Goal: Information Seeking & Learning: Learn about a topic

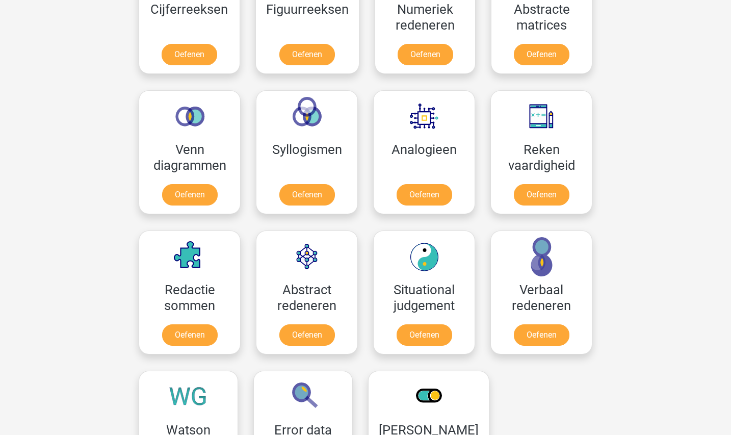
scroll to position [529, 0]
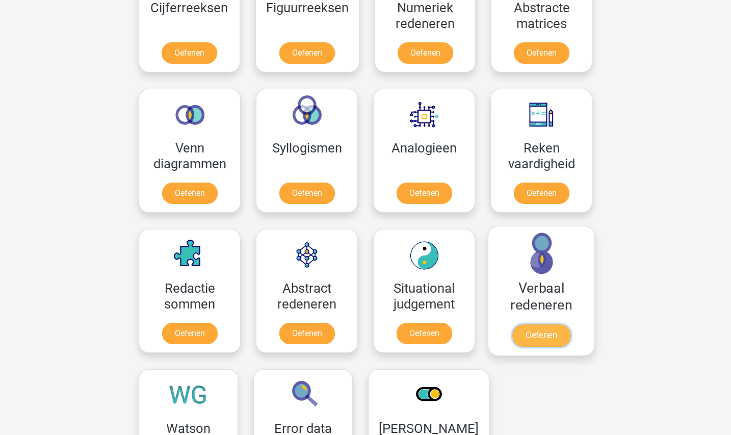
click at [544, 337] on link "Oefenen" at bounding box center [541, 335] width 58 height 22
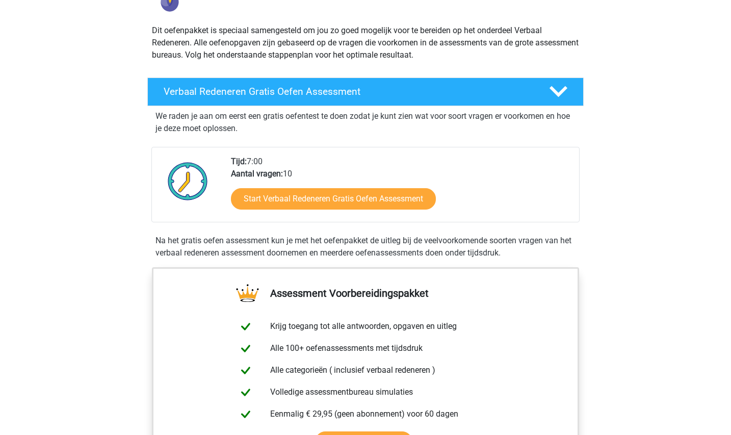
scroll to position [99, 0]
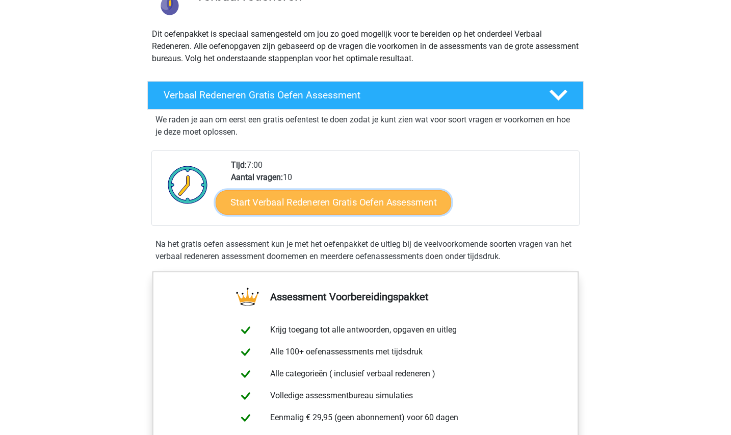
click at [394, 208] on link "Start Verbaal Redeneren Gratis Oefen Assessment" at bounding box center [333, 202] width 235 height 24
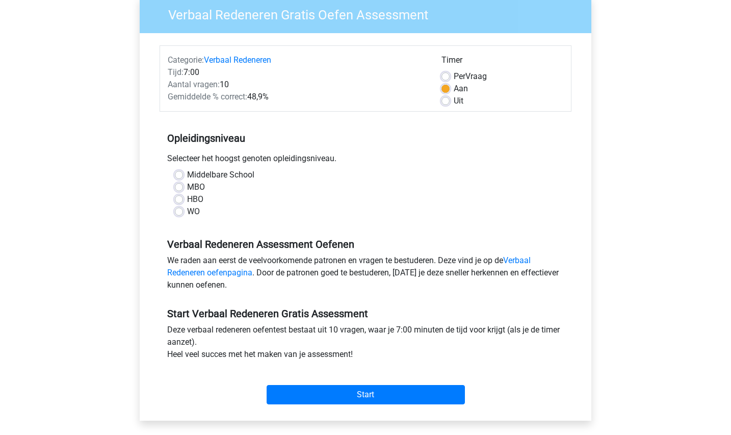
scroll to position [88, 0]
click at [187, 200] on label "HBO" at bounding box center [195, 199] width 16 height 12
click at [178, 200] on input "HBO" at bounding box center [179, 198] width 8 height 10
radio input "true"
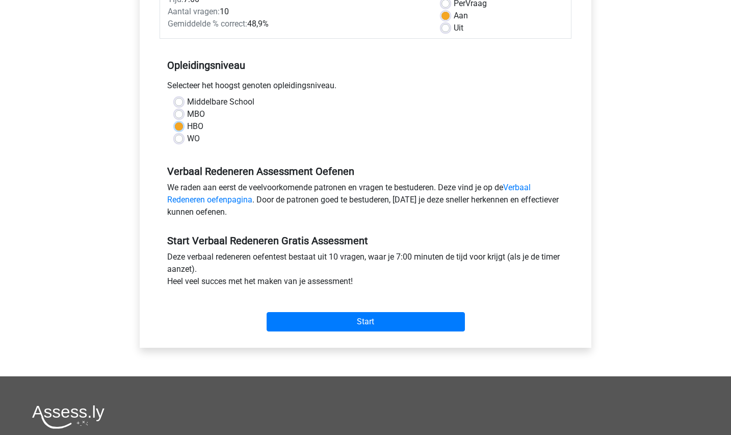
scroll to position [159, 0]
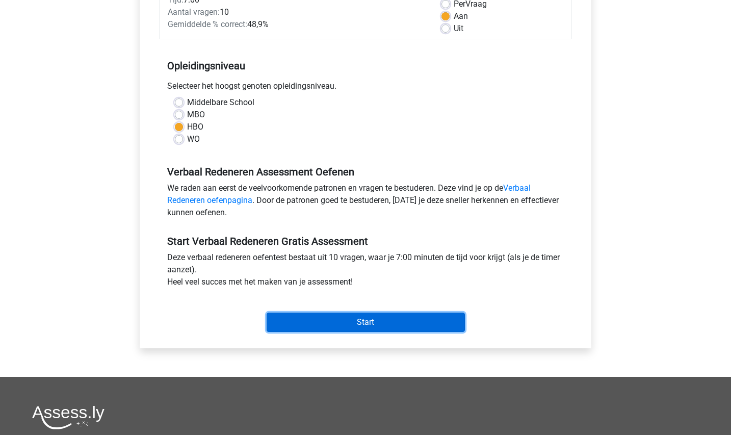
click at [379, 328] on input "Start" at bounding box center [365, 321] width 198 height 19
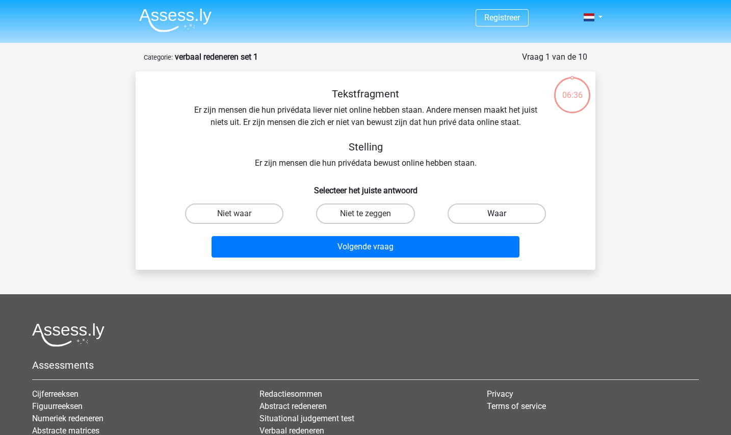
click at [473, 211] on label "Waar" at bounding box center [496, 213] width 98 height 20
click at [496, 213] on input "Waar" at bounding box center [499, 216] width 7 height 7
radio input "true"
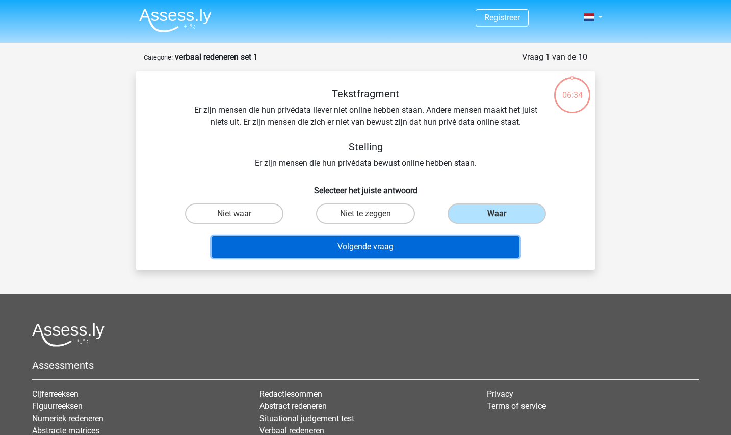
click at [426, 251] on button "Volgende vraag" at bounding box center [365, 246] width 308 height 21
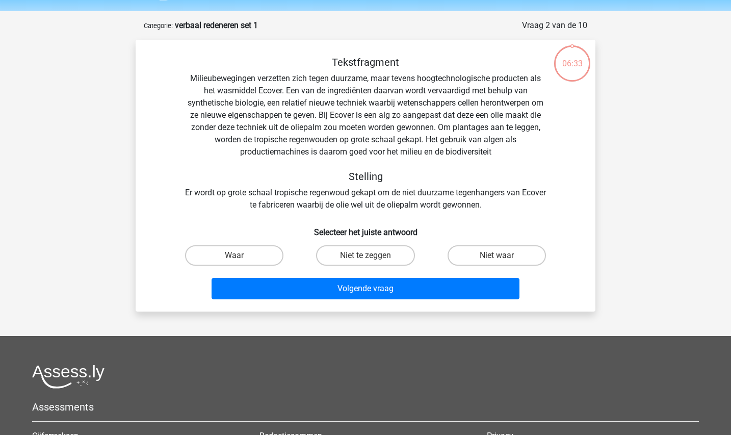
scroll to position [51, 0]
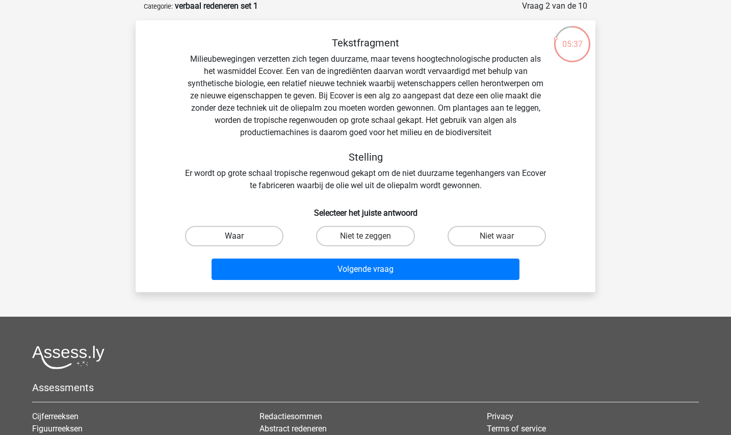
click at [247, 242] on label "Waar" at bounding box center [234, 236] width 98 height 20
click at [241, 242] on input "Waar" at bounding box center [237, 239] width 7 height 7
radio input "true"
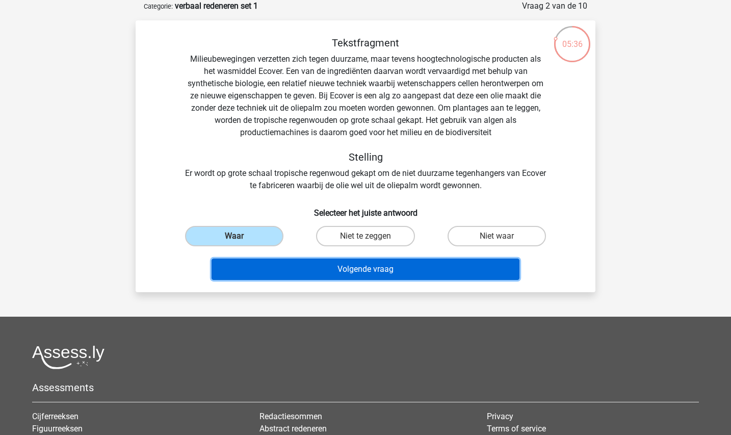
click at [324, 262] on button "Volgende vraag" at bounding box center [365, 268] width 308 height 21
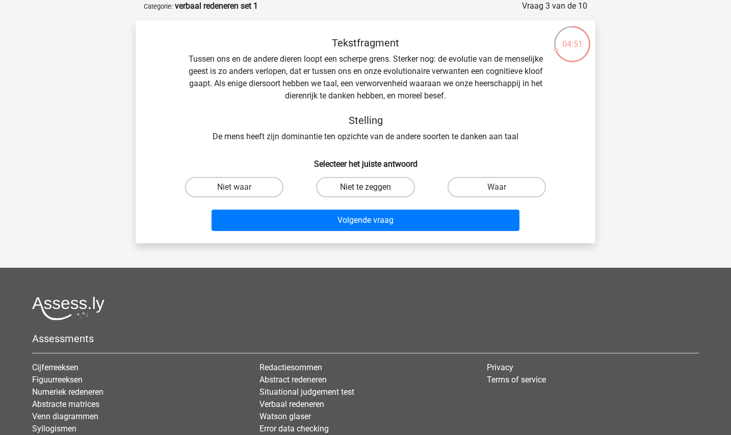
click at [378, 186] on label "Niet te zeggen" at bounding box center [365, 187] width 98 height 20
click at [372, 187] on input "Niet te zeggen" at bounding box center [368, 190] width 7 height 7
radio input "true"
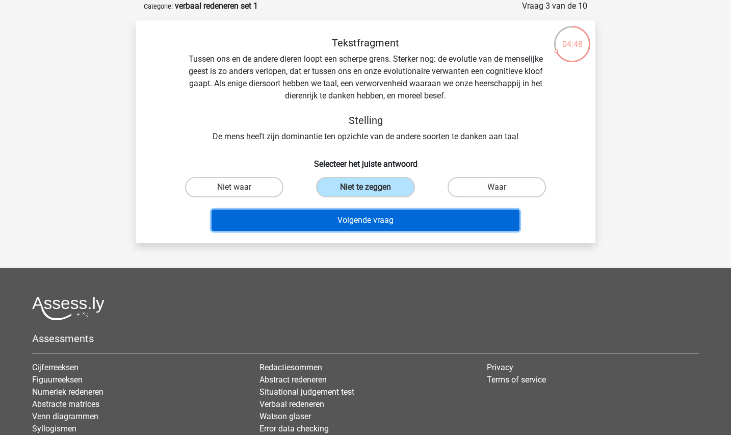
click at [369, 215] on button "Volgende vraag" at bounding box center [365, 219] width 308 height 21
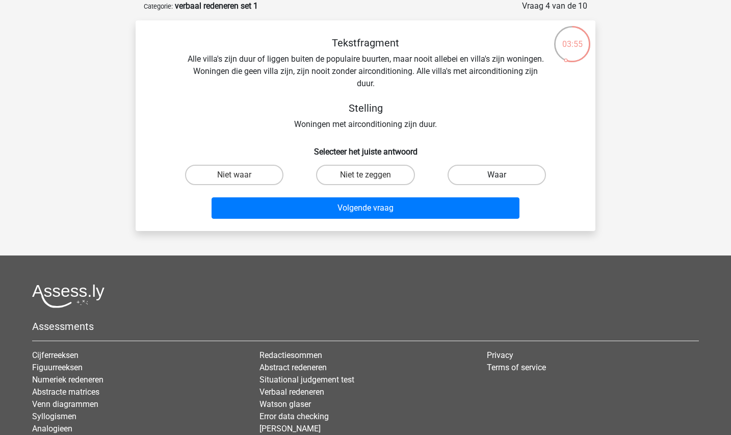
click at [499, 174] on label "Waar" at bounding box center [496, 175] width 98 height 20
click at [499, 175] on input "Waar" at bounding box center [499, 178] width 7 height 7
radio input "true"
click at [399, 169] on label "Niet te zeggen" at bounding box center [365, 175] width 98 height 20
click at [372, 175] on input "Niet te zeggen" at bounding box center [368, 178] width 7 height 7
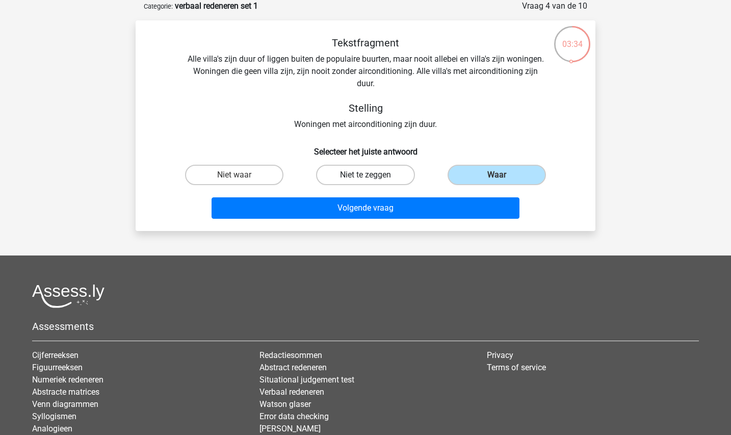
radio input "true"
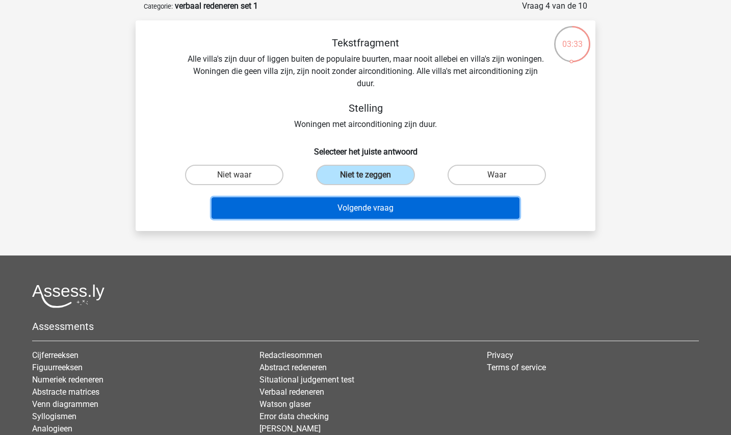
click at [444, 202] on button "Volgende vraag" at bounding box center [365, 207] width 308 height 21
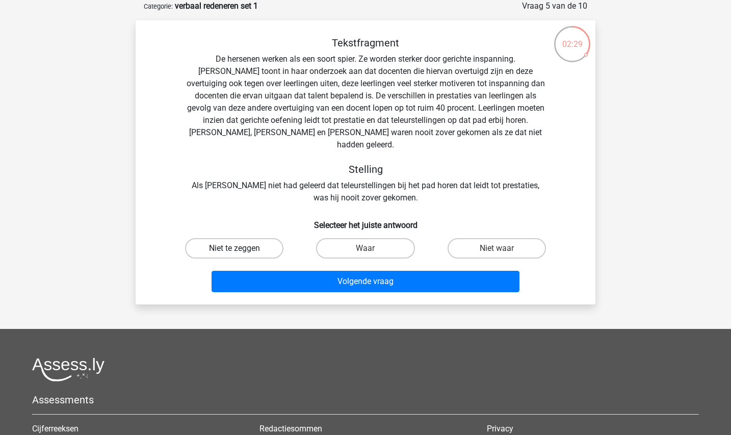
click at [270, 239] on label "Niet te zeggen" at bounding box center [234, 248] width 98 height 20
click at [241, 248] on input "Niet te zeggen" at bounding box center [237, 251] width 7 height 7
radio input "true"
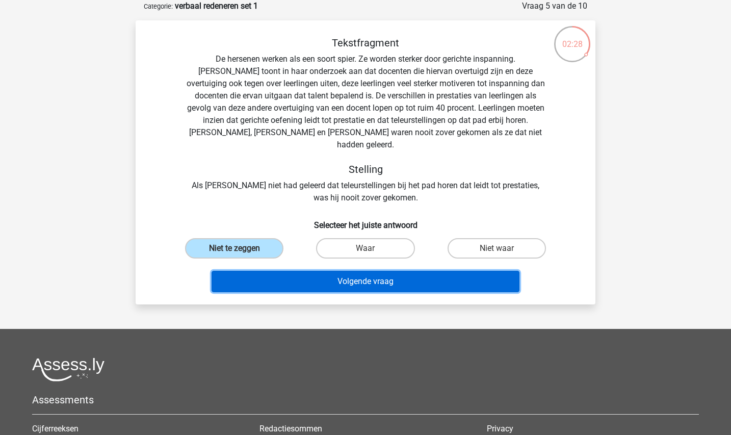
click at [365, 275] on button "Volgende vraag" at bounding box center [365, 281] width 308 height 21
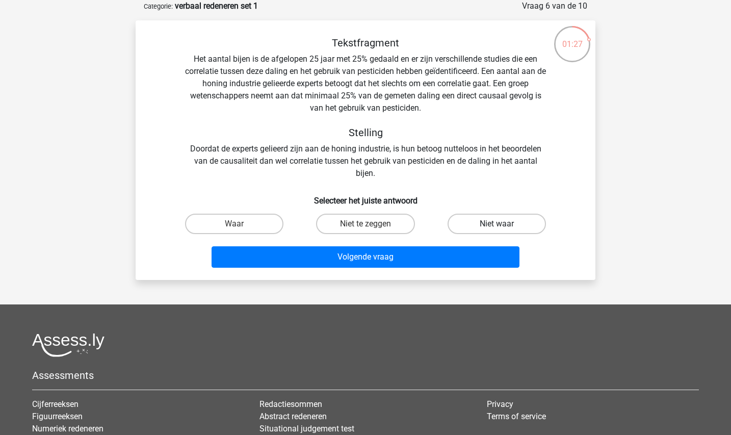
click at [455, 222] on label "Niet waar" at bounding box center [496, 223] width 98 height 20
click at [496, 224] on input "Niet waar" at bounding box center [499, 227] width 7 height 7
radio input "true"
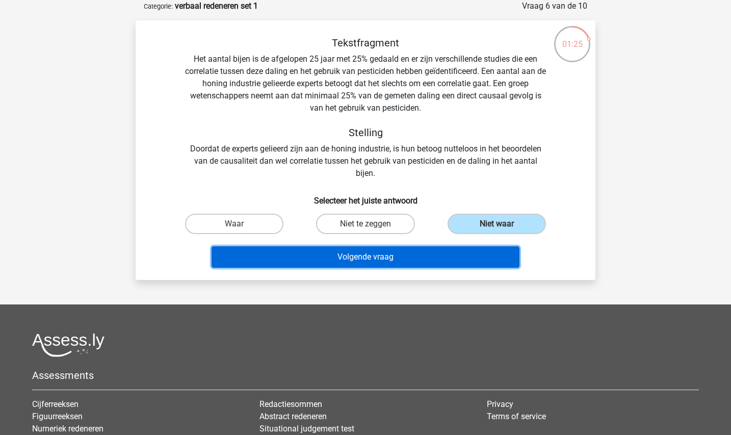
click at [411, 255] on button "Volgende vraag" at bounding box center [365, 256] width 308 height 21
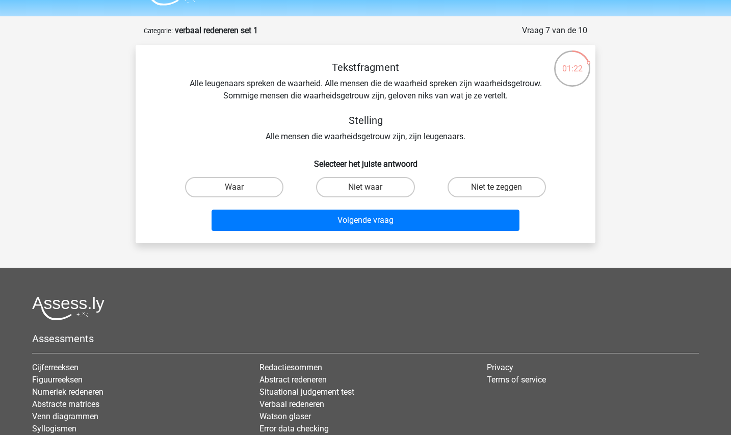
scroll to position [18, 0]
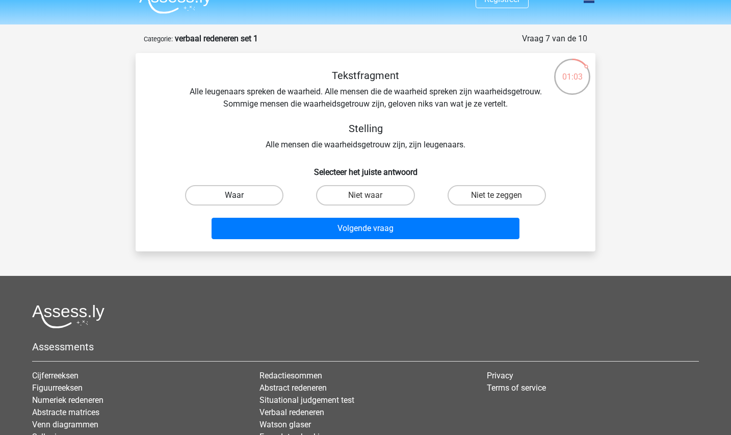
click at [277, 197] on label "Waar" at bounding box center [234, 195] width 98 height 20
click at [241, 197] on input "Waar" at bounding box center [237, 198] width 7 height 7
radio input "true"
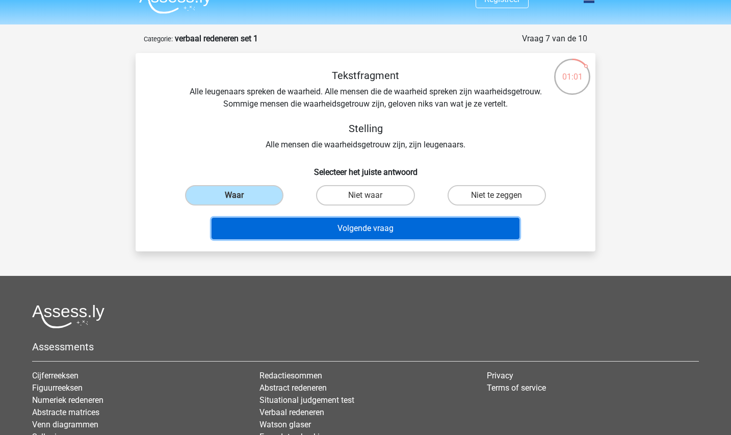
click at [350, 229] on button "Volgende vraag" at bounding box center [365, 228] width 308 height 21
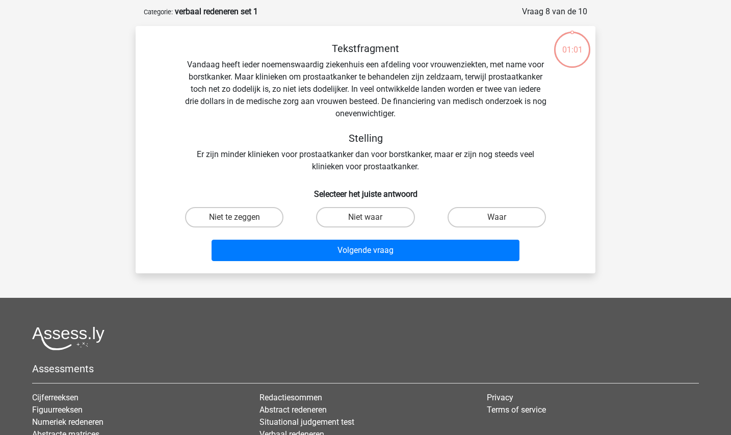
scroll to position [51, 0]
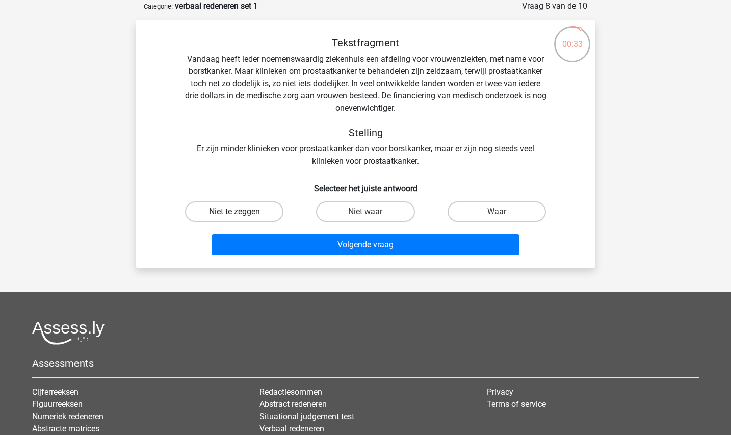
click at [260, 210] on label "Niet te zeggen" at bounding box center [234, 211] width 98 height 20
click at [241, 211] on input "Niet te zeggen" at bounding box center [237, 214] width 7 height 7
radio input "true"
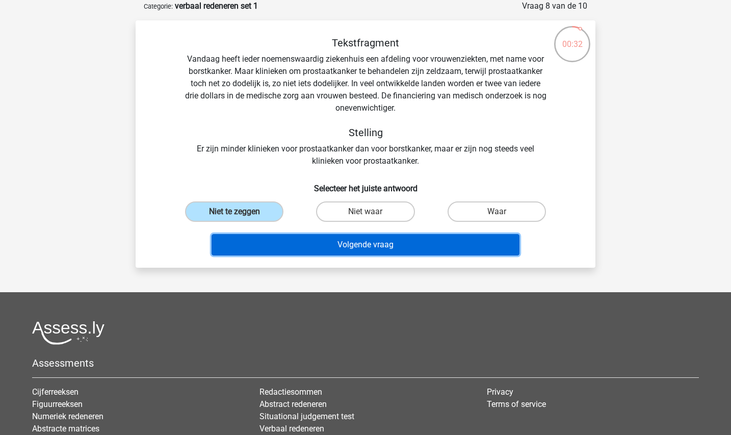
click at [379, 249] on button "Volgende vraag" at bounding box center [365, 244] width 308 height 21
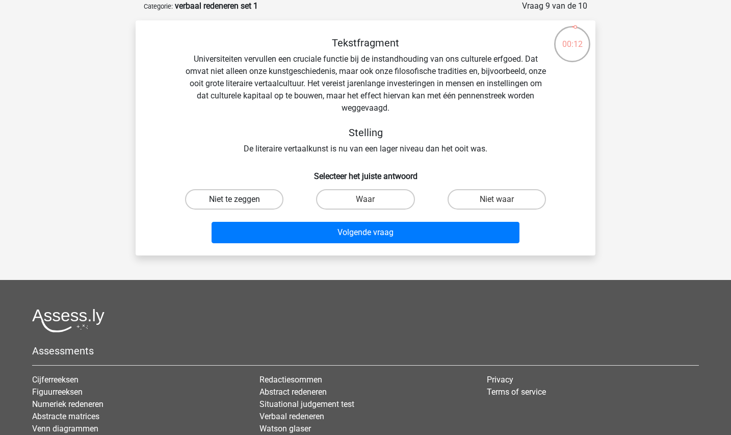
click at [246, 192] on label "Niet te zeggen" at bounding box center [234, 199] width 98 height 20
click at [241, 199] on input "Niet te zeggen" at bounding box center [237, 202] width 7 height 7
radio input "true"
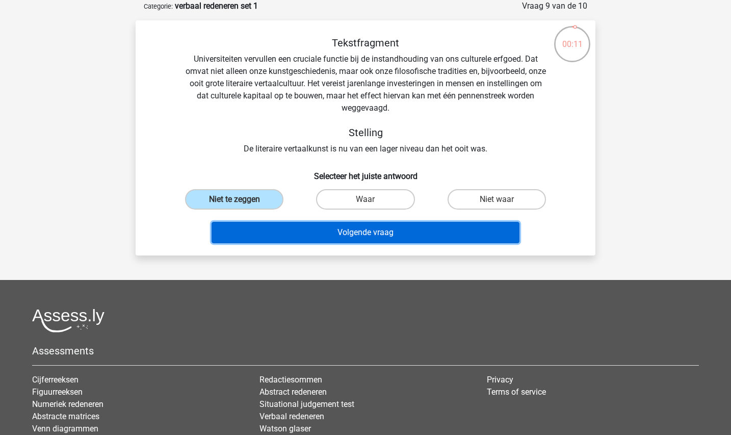
click at [323, 233] on button "Volgende vraag" at bounding box center [365, 232] width 308 height 21
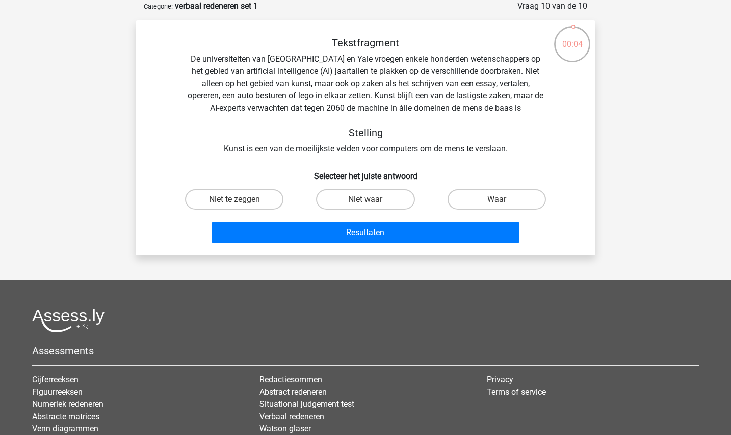
click at [497, 200] on input "Waar" at bounding box center [499, 202] width 7 height 7
radio input "true"
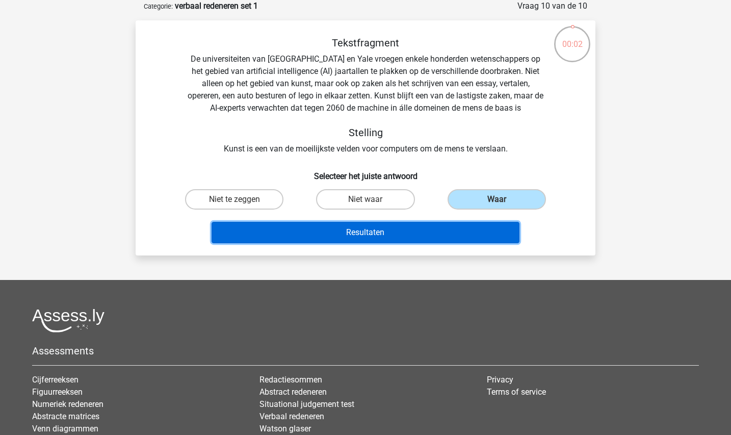
click at [466, 227] on button "Resultaten" at bounding box center [365, 232] width 308 height 21
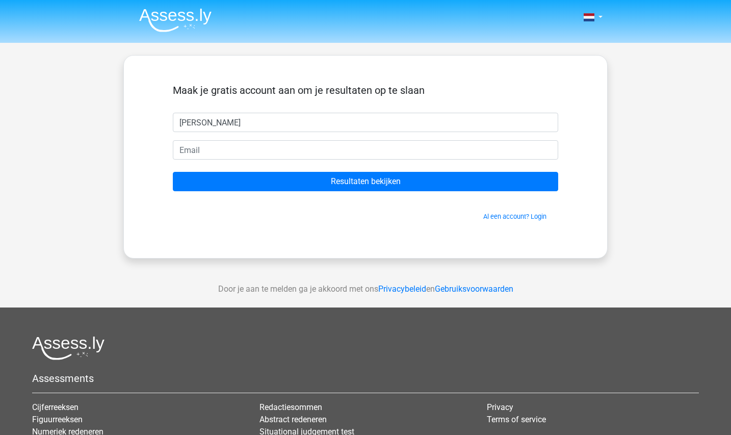
type input "[PERSON_NAME]"
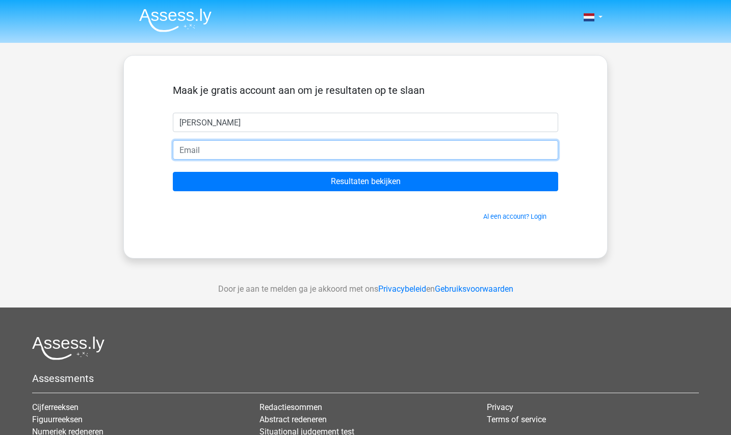
click at [377, 155] on input "email" at bounding box center [365, 149] width 385 height 19
type input "[EMAIL_ADDRESS][PERSON_NAME][DOMAIN_NAME]"
click at [173, 172] on input "Resultaten bekijken" at bounding box center [365, 181] width 385 height 19
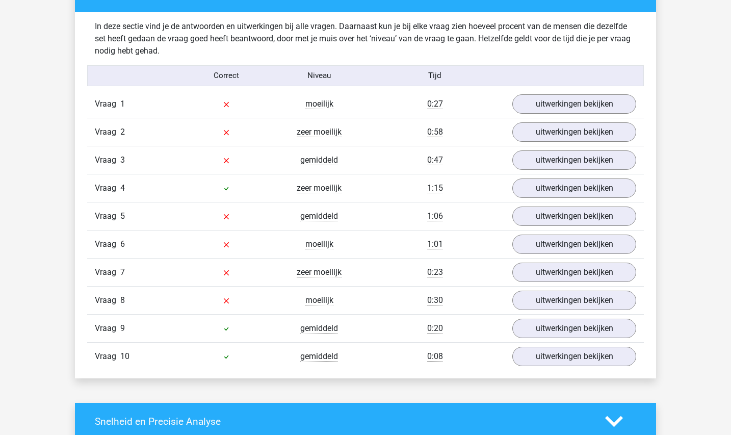
scroll to position [773, 0]
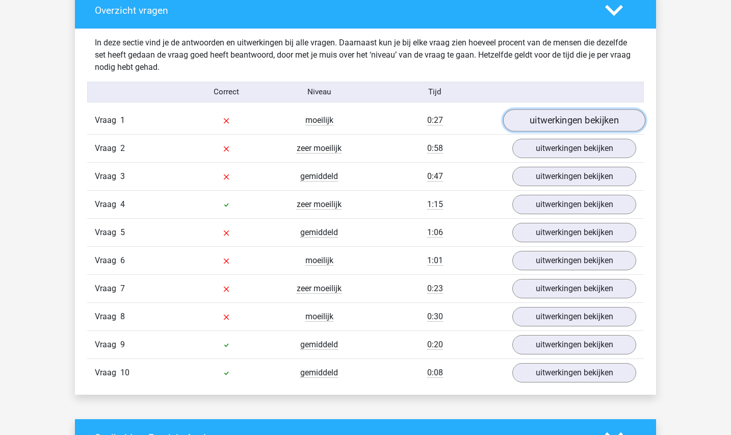
click at [560, 118] on link "uitwerkingen bekijken" at bounding box center [574, 120] width 142 height 22
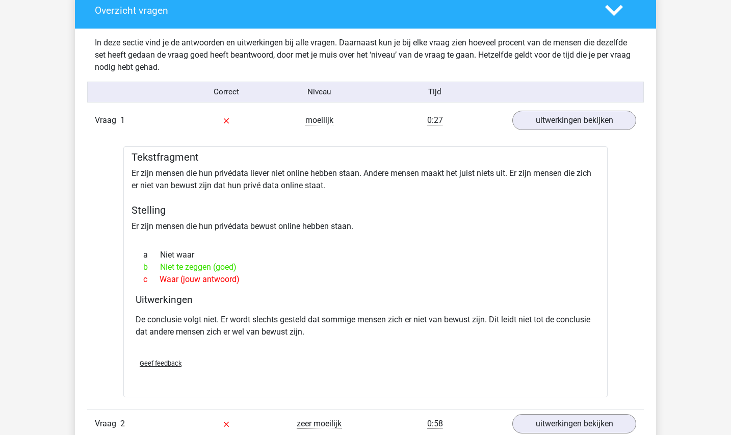
click at [495, 189] on div "Tekstfragment Er zijn mensen die hun privédata liever niet online hebben staan.…" at bounding box center [365, 271] width 484 height 251
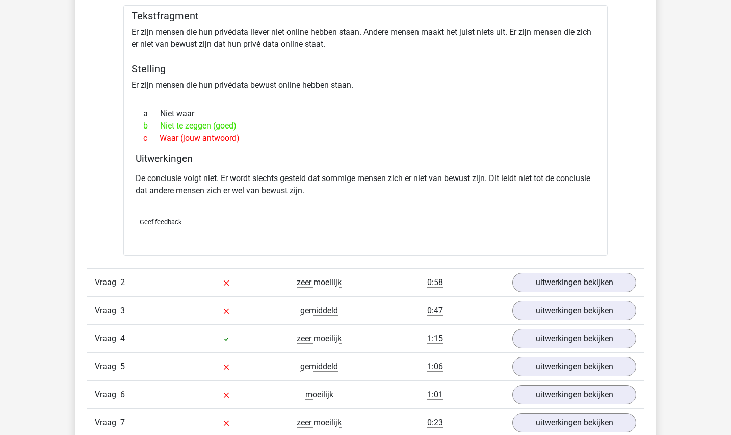
scroll to position [915, 0]
click at [591, 275] on link "uitwerkingen bekijken" at bounding box center [574, 282] width 142 height 22
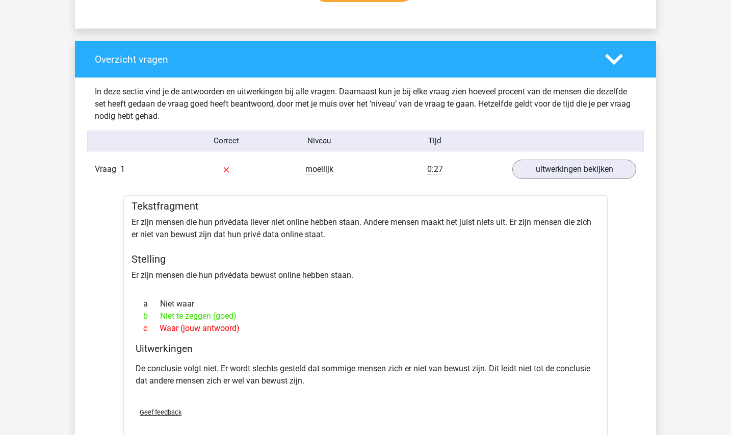
scroll to position [725, 0]
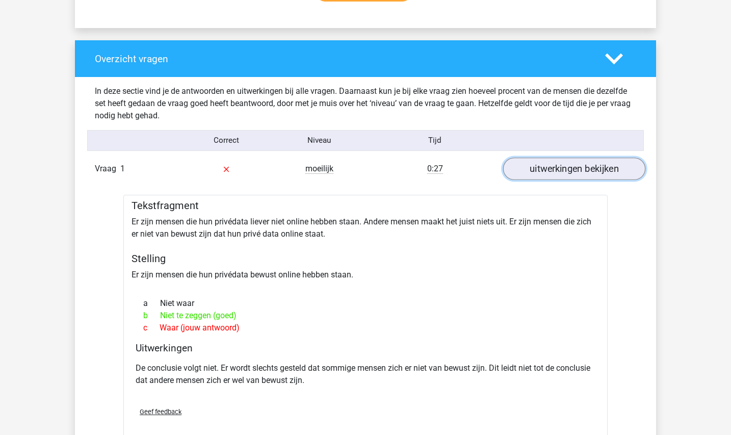
click at [591, 169] on link "uitwerkingen bekijken" at bounding box center [574, 168] width 142 height 22
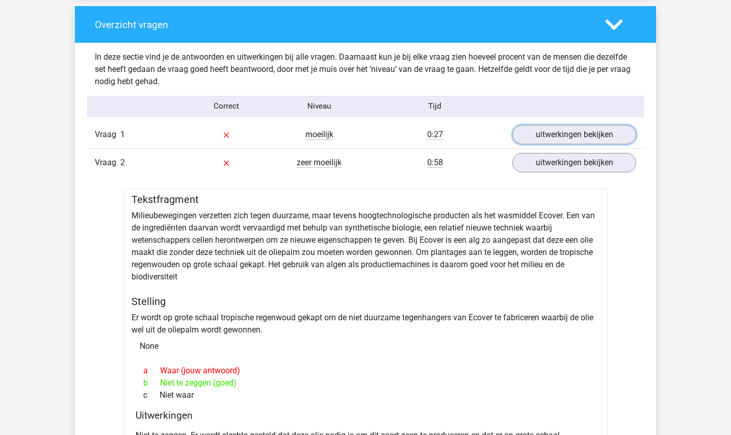
scroll to position [756, 0]
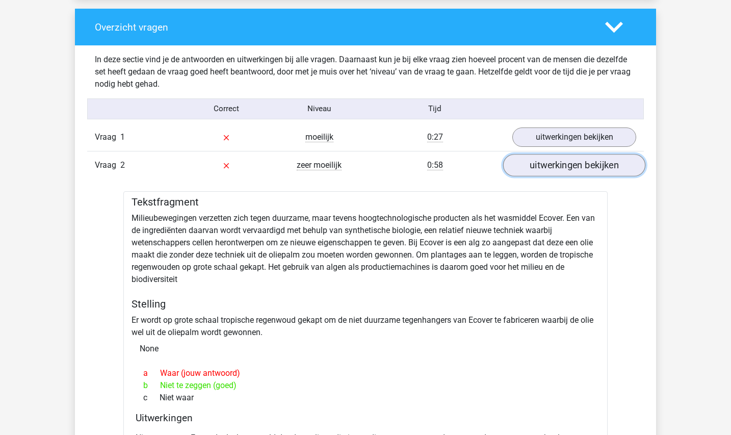
click at [544, 165] on link "uitwerkingen bekijken" at bounding box center [574, 165] width 142 height 22
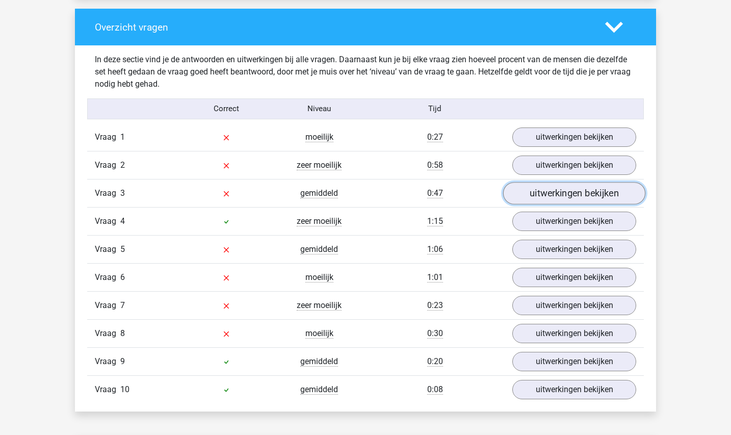
click at [548, 187] on link "uitwerkingen bekijken" at bounding box center [574, 193] width 142 height 22
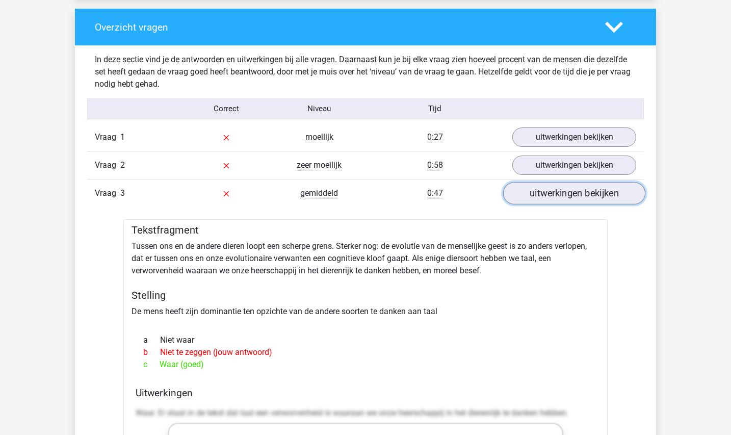
click at [548, 187] on link "uitwerkingen bekijken" at bounding box center [574, 193] width 142 height 22
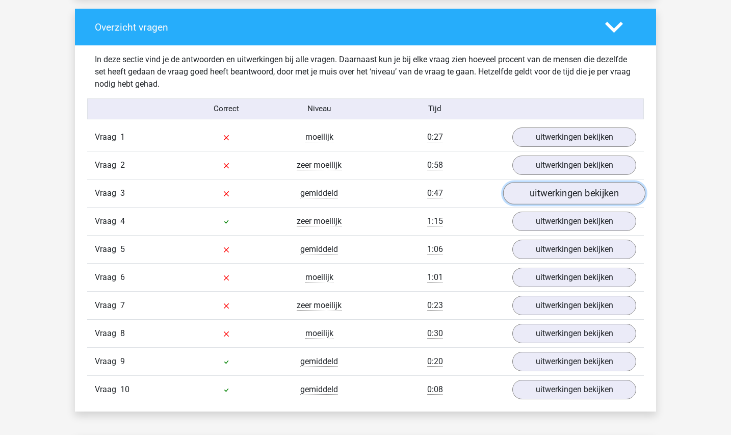
click at [548, 187] on link "uitwerkingen bekijken" at bounding box center [574, 193] width 142 height 22
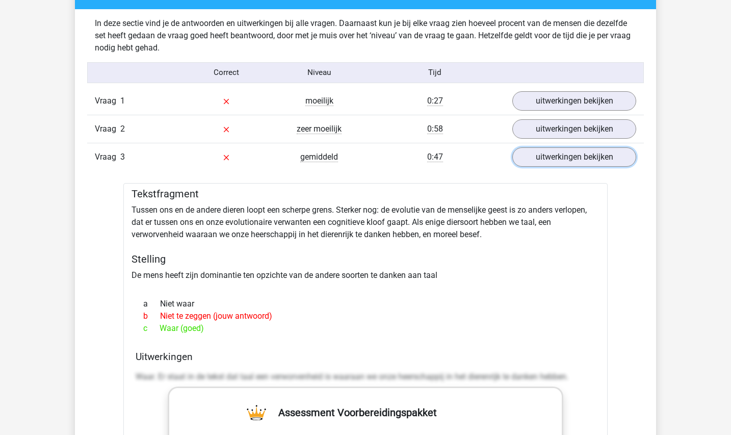
scroll to position [791, 0]
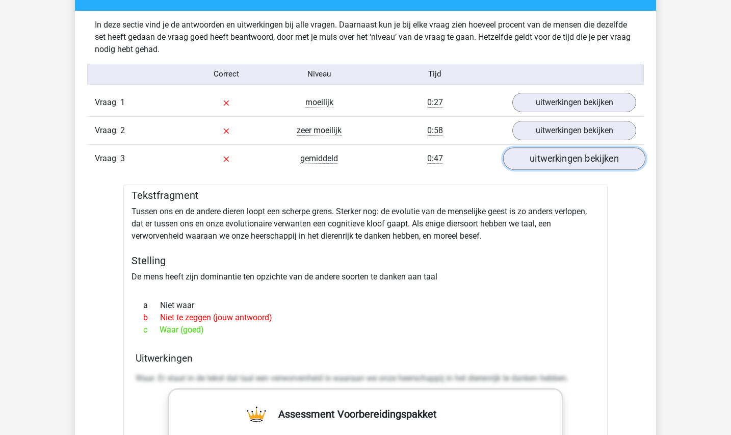
click at [526, 152] on link "uitwerkingen bekijken" at bounding box center [574, 158] width 142 height 22
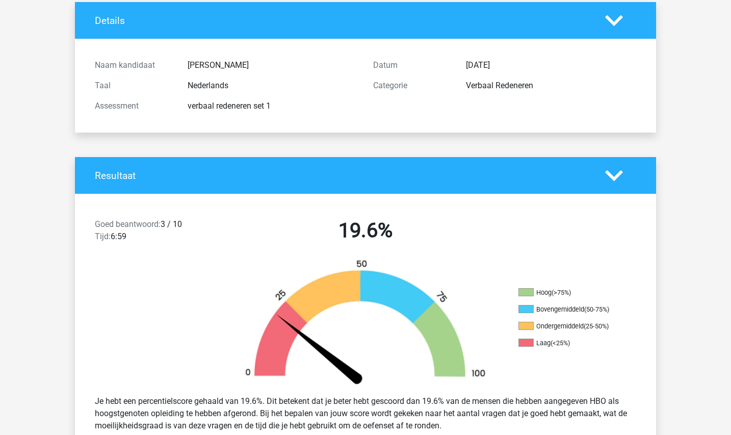
scroll to position [0, 0]
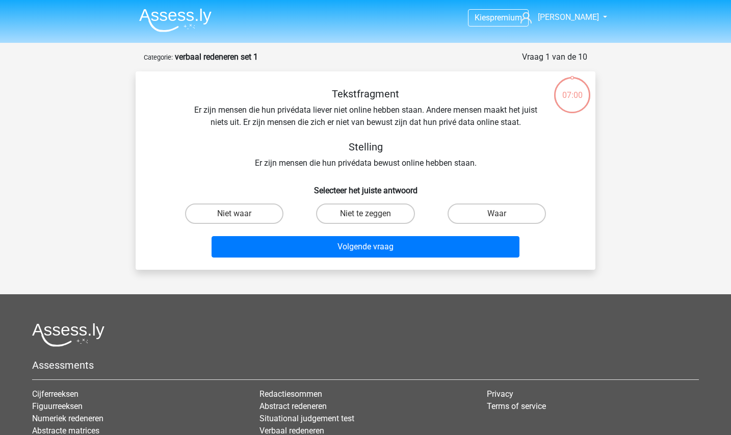
scroll to position [51, 0]
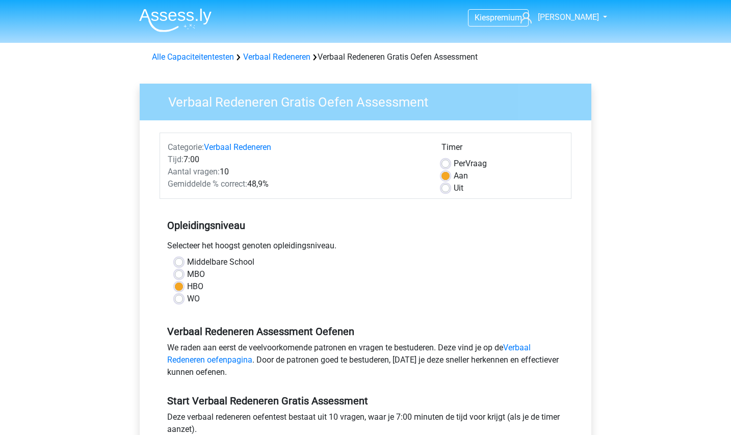
scroll to position [159, 0]
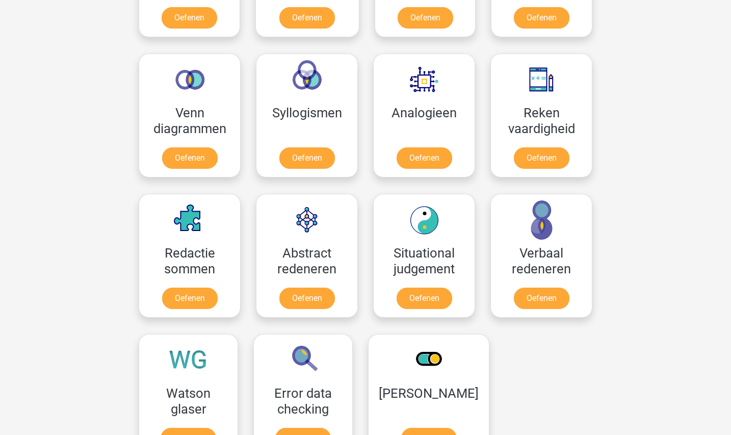
scroll to position [564, 0]
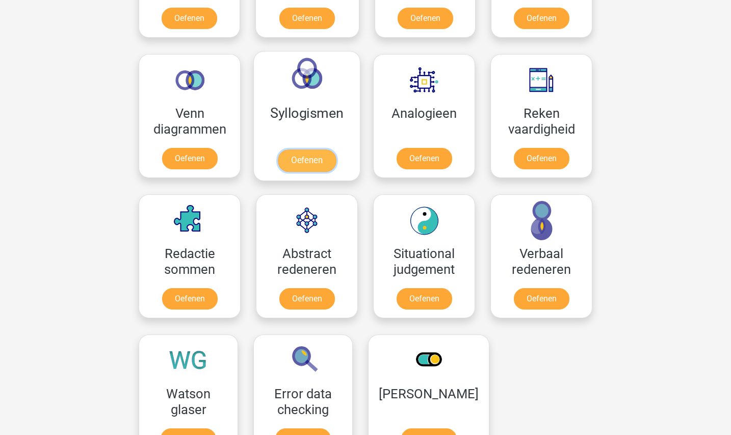
click at [284, 162] on link "Oefenen" at bounding box center [307, 160] width 58 height 22
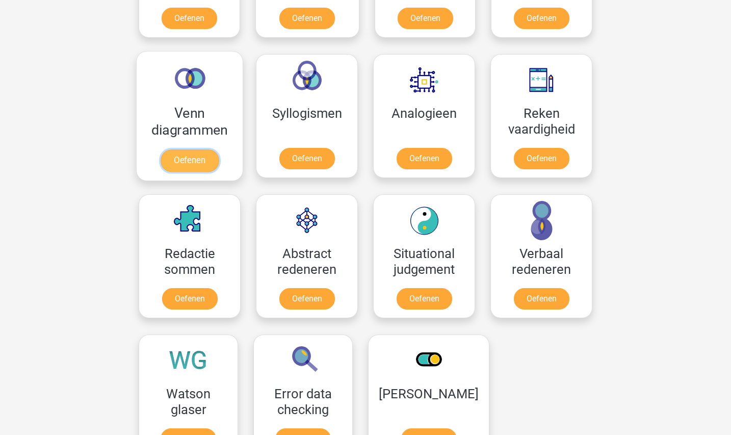
click at [206, 161] on link "Oefenen" at bounding box center [189, 160] width 58 height 22
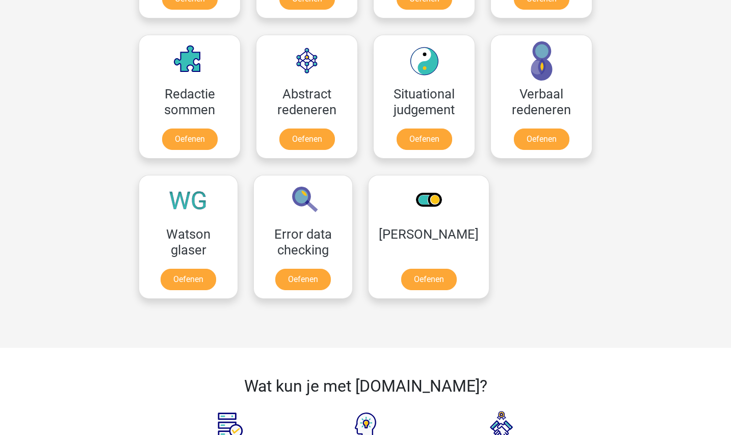
scroll to position [723, 0]
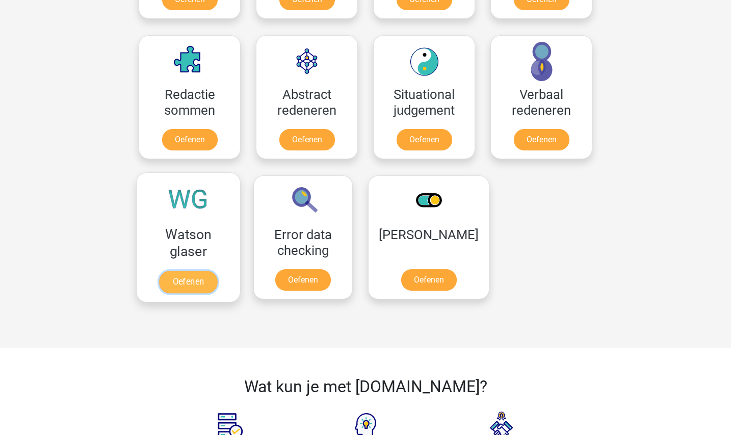
click at [192, 287] on link "Oefenen" at bounding box center [188, 282] width 58 height 22
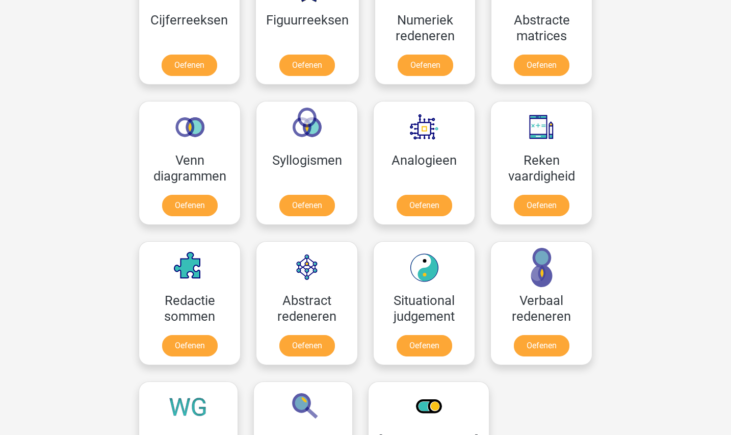
scroll to position [518, 0]
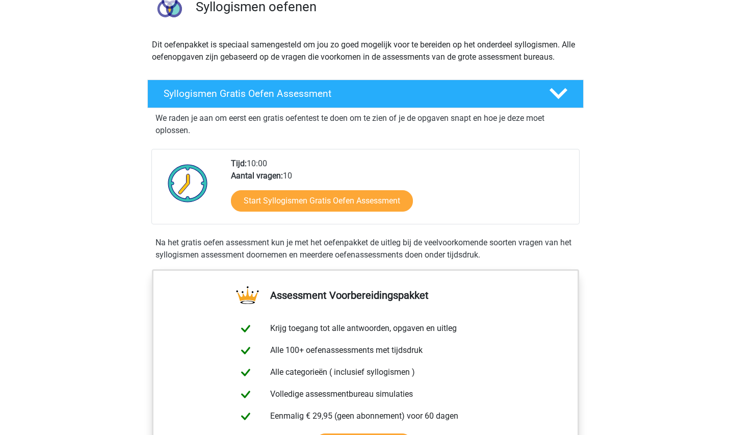
scroll to position [92, 0]
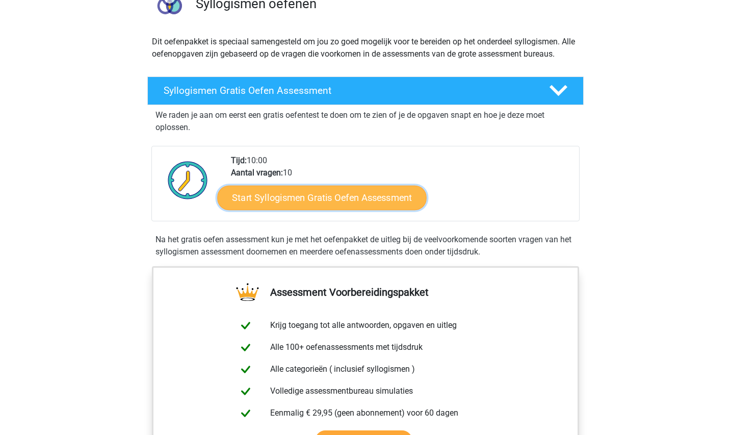
click at [299, 193] on link "Start Syllogismen Gratis Oefen Assessment" at bounding box center [322, 197] width 209 height 24
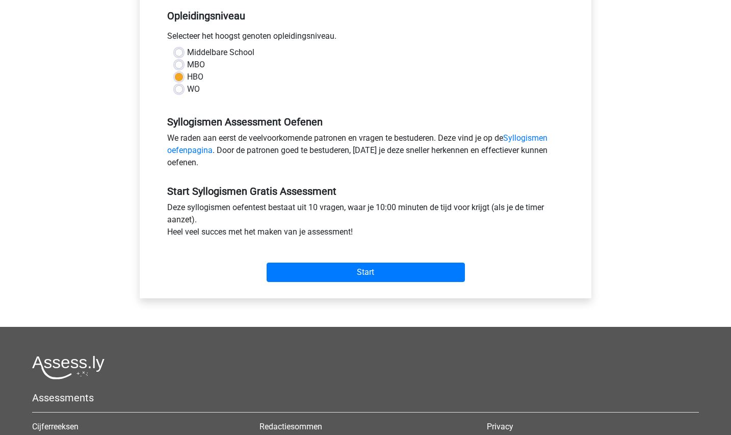
scroll to position [210, 0]
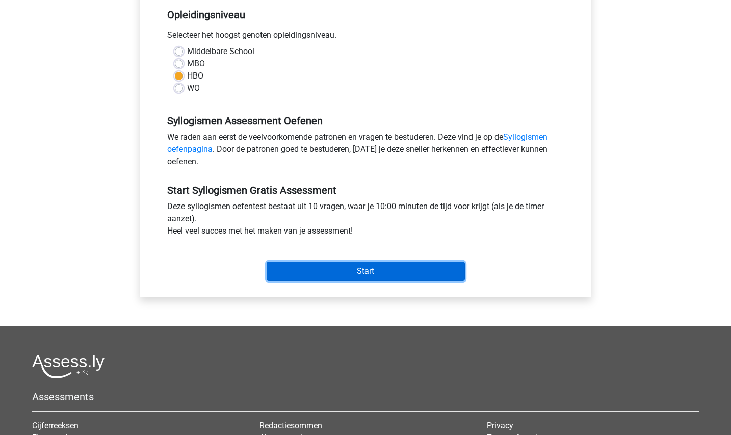
click at [324, 274] on input "Start" at bounding box center [365, 270] width 198 height 19
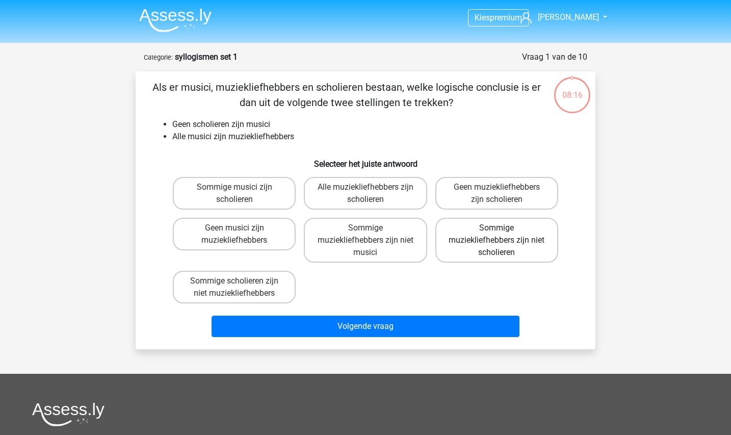
click at [491, 237] on label "Sommige muziekliefhebbers zijn niet scholieren" at bounding box center [496, 240] width 123 height 45
click at [496, 234] on input "Sommige muziekliefhebbers zijn niet scholieren" at bounding box center [499, 231] width 7 height 7
radio input "true"
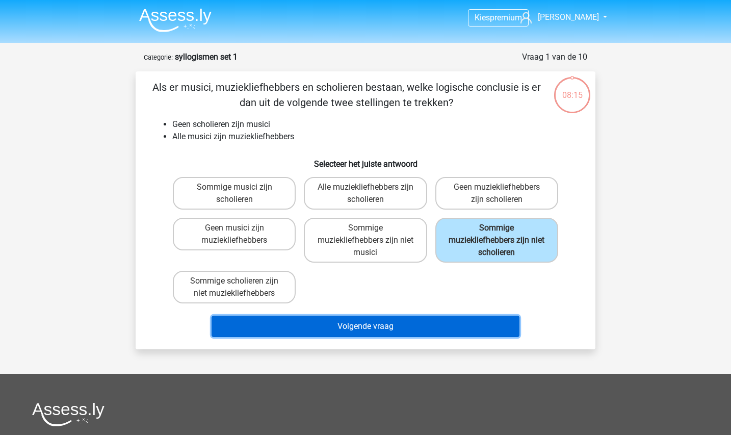
click at [416, 324] on button "Volgende vraag" at bounding box center [365, 325] width 308 height 21
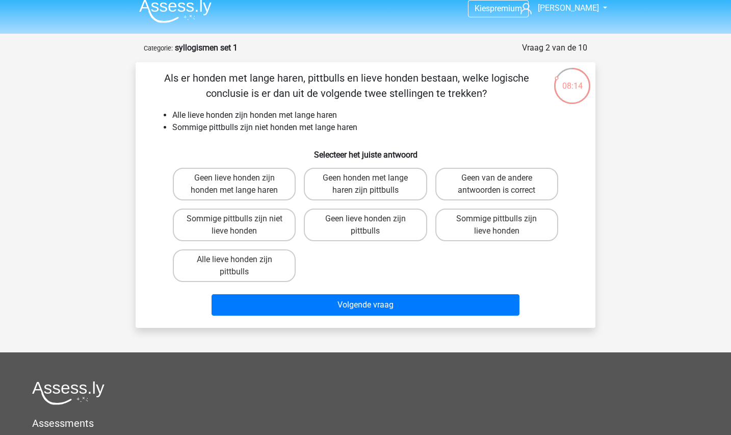
scroll to position [8, 0]
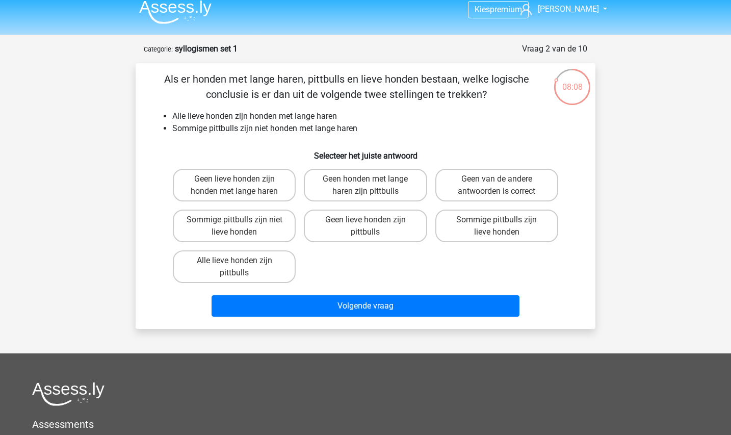
click at [467, 147] on h6 "Selecteer het juiste antwoord" at bounding box center [365, 152] width 427 height 18
click at [172, 61] on form "Vraag 2 van de 10 Categorie: syllogismen set 1 Als er honden met lange haren, p…" at bounding box center [366, 186] width 460 height 286
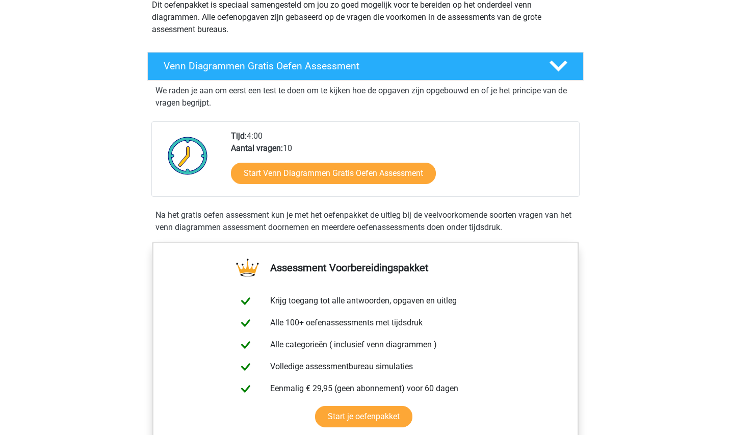
scroll to position [128, 0]
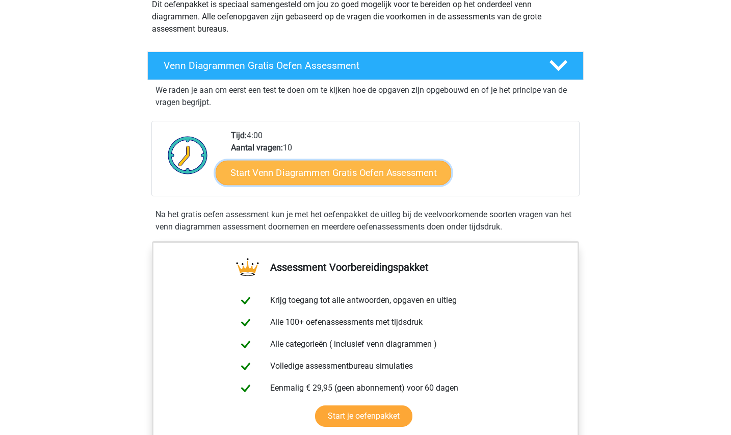
click at [328, 178] on link "Start Venn Diagrammen Gratis Oefen Assessment" at bounding box center [333, 172] width 235 height 24
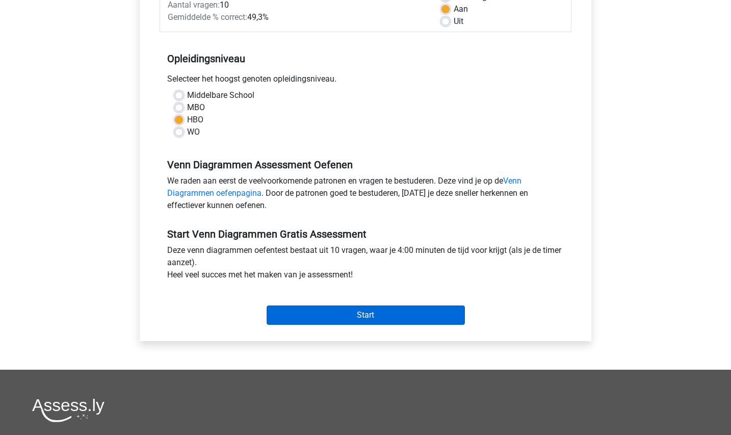
scroll to position [167, 0]
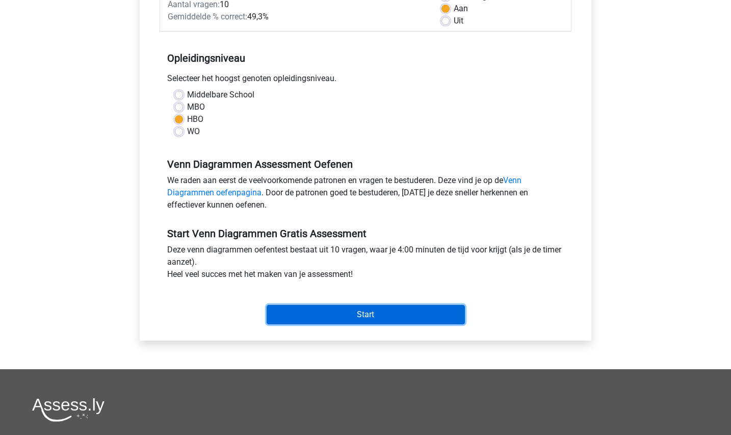
click at [337, 318] on input "Start" at bounding box center [365, 314] width 198 height 19
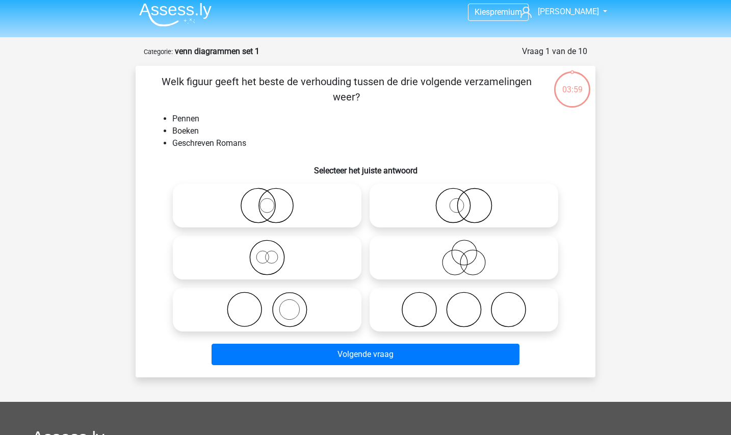
scroll to position [7, 0]
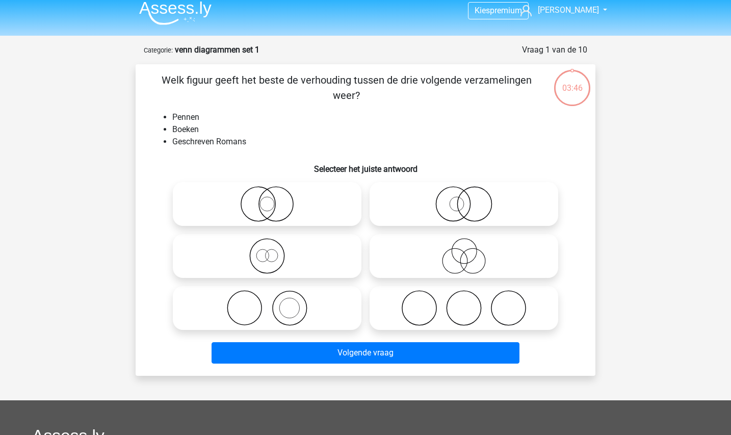
click at [399, 294] on icon at bounding box center [463, 308] width 180 height 36
click at [464, 296] on input "radio" at bounding box center [467, 299] width 7 height 7
radio input "true"
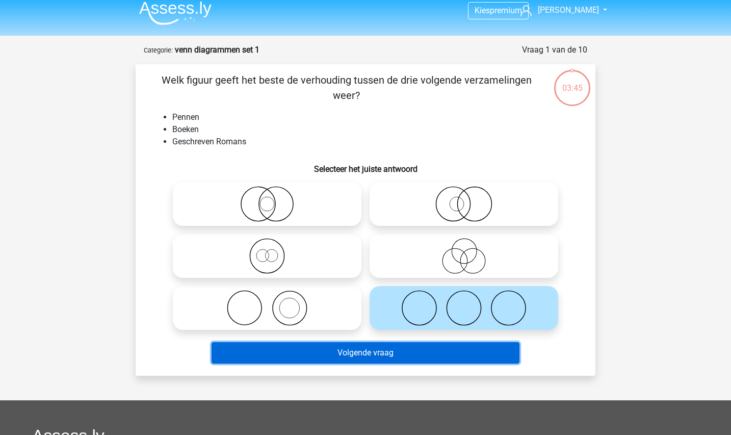
click at [367, 355] on button "Volgende vraag" at bounding box center [365, 352] width 308 height 21
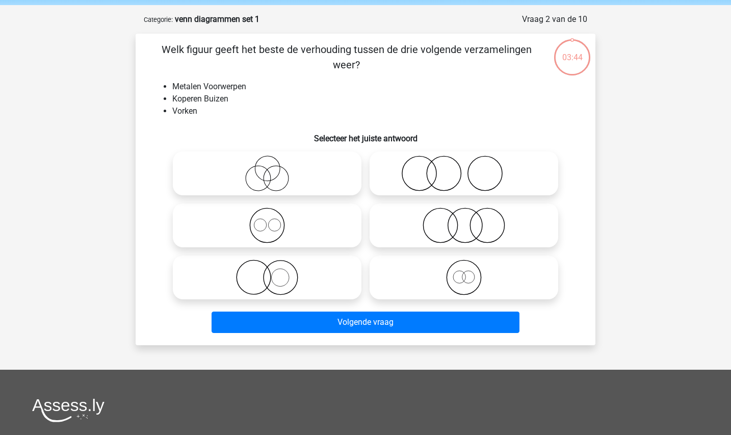
scroll to position [51, 0]
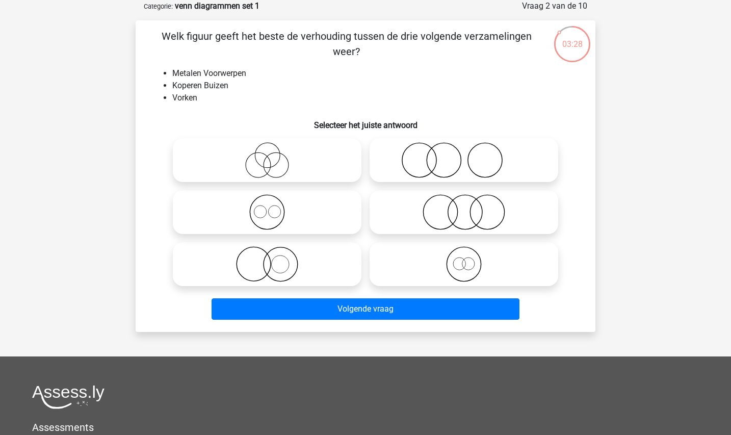
click at [283, 219] on icon at bounding box center [267, 212] width 180 height 36
click at [274, 207] on input "radio" at bounding box center [270, 203] width 7 height 7
radio input "true"
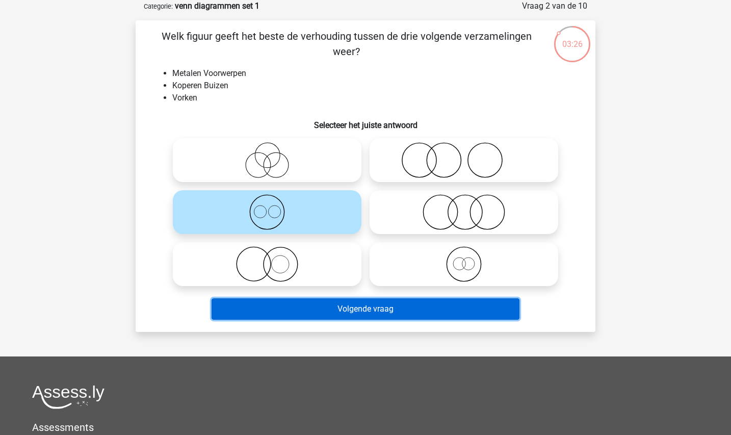
click at [333, 306] on button "Volgende vraag" at bounding box center [365, 308] width 308 height 21
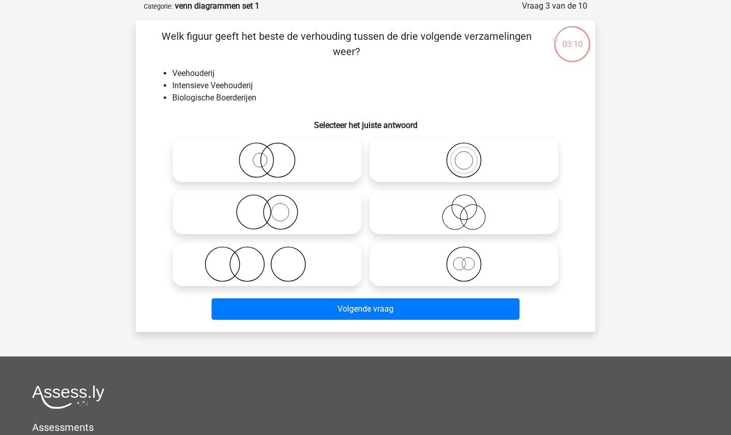
click at [317, 271] on icon at bounding box center [267, 264] width 180 height 36
click at [274, 259] on input "radio" at bounding box center [270, 255] width 7 height 7
radio input "true"
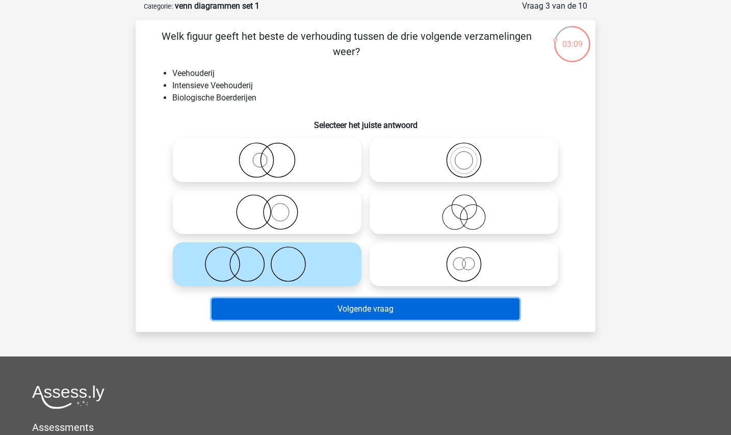
click at [368, 305] on button "Volgende vraag" at bounding box center [365, 308] width 308 height 21
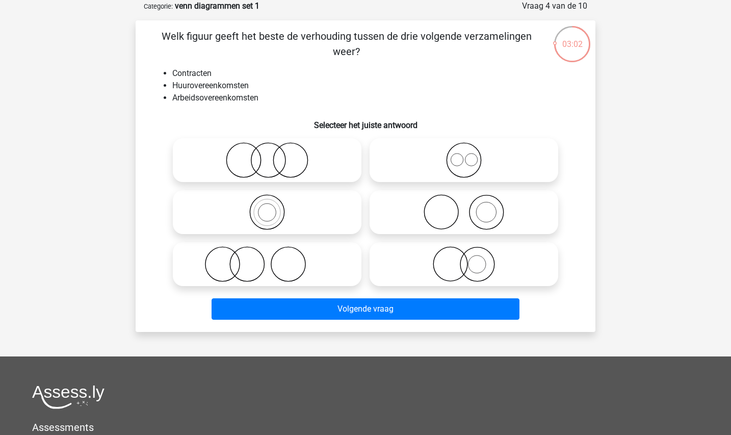
click at [455, 159] on icon at bounding box center [463, 160] width 180 height 36
click at [464, 155] on input "radio" at bounding box center [467, 151] width 7 height 7
radio input "true"
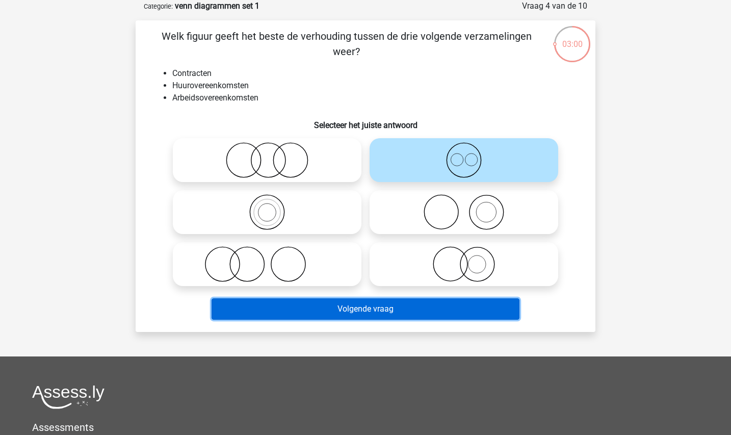
click at [394, 302] on button "Volgende vraag" at bounding box center [365, 308] width 308 height 21
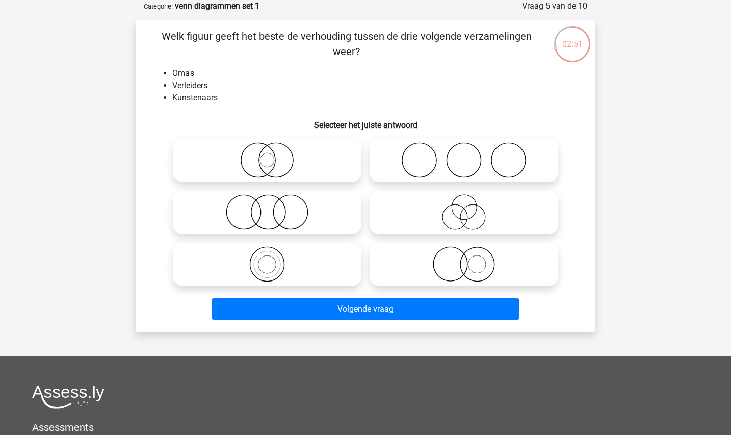
click at [435, 169] on icon at bounding box center [463, 160] width 180 height 36
click at [464, 155] on input "radio" at bounding box center [467, 151] width 7 height 7
radio input "true"
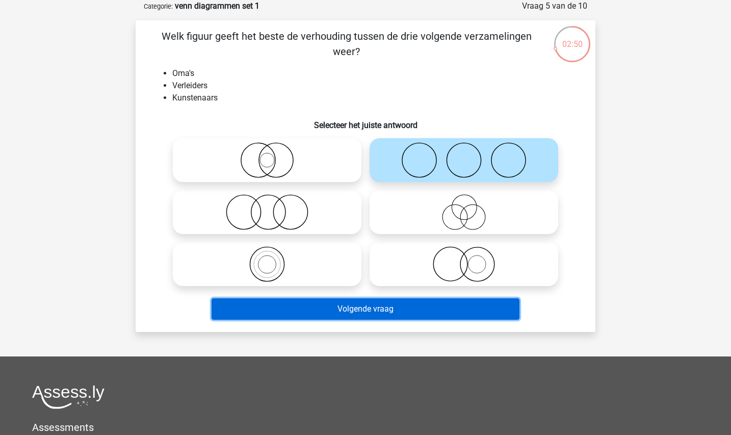
click at [369, 312] on button "Volgende vraag" at bounding box center [365, 308] width 308 height 21
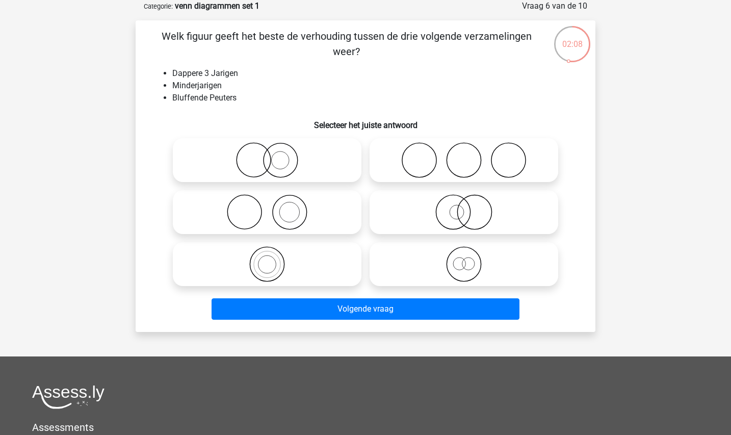
click at [288, 165] on icon at bounding box center [267, 160] width 180 height 36
click at [274, 155] on input "radio" at bounding box center [270, 151] width 7 height 7
radio input "true"
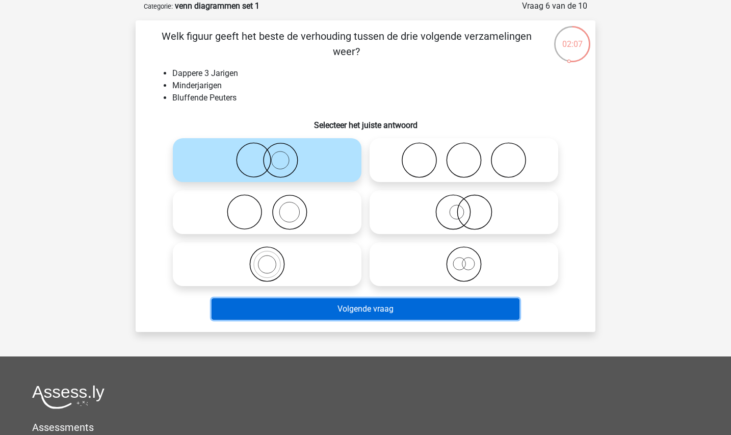
click at [359, 310] on button "Volgende vraag" at bounding box center [365, 308] width 308 height 21
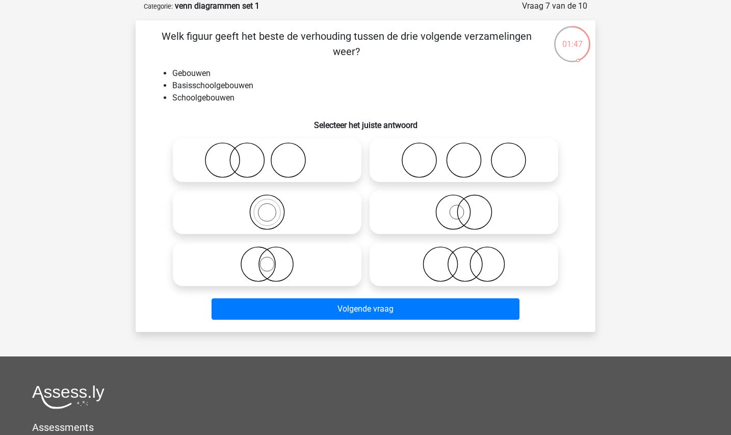
click at [282, 223] on icon at bounding box center [267, 212] width 180 height 36
click at [274, 207] on input "radio" at bounding box center [270, 203] width 7 height 7
radio input "true"
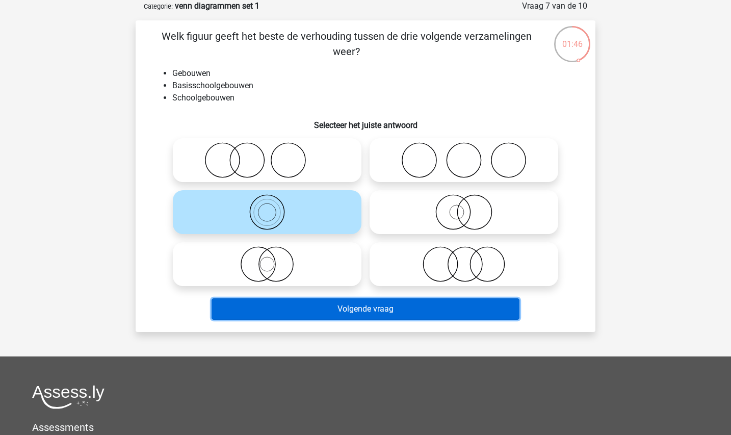
click at [306, 305] on button "Volgende vraag" at bounding box center [365, 308] width 308 height 21
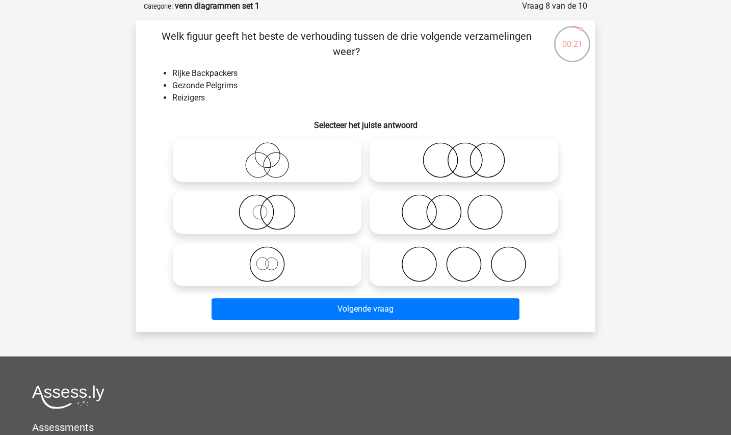
click at [429, 163] on icon at bounding box center [463, 160] width 180 height 36
click at [464, 155] on input "radio" at bounding box center [467, 151] width 7 height 7
radio input "true"
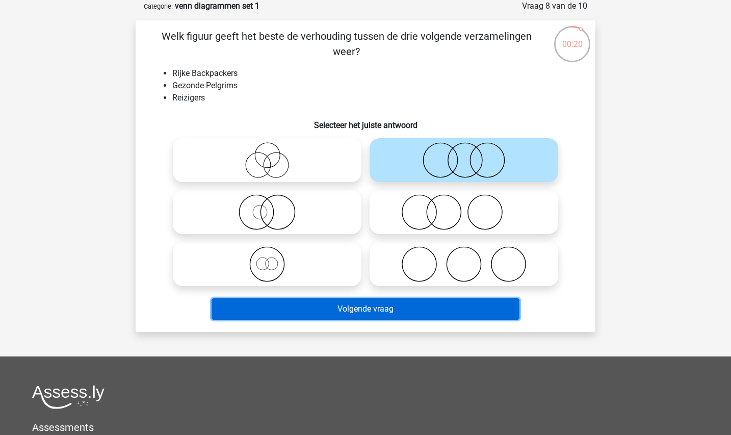
click at [379, 300] on button "Volgende vraag" at bounding box center [365, 308] width 308 height 21
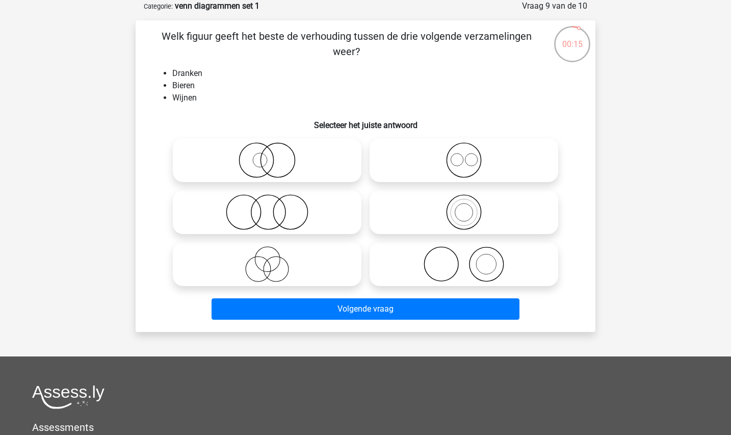
click at [475, 155] on circle at bounding box center [471, 159] width 12 height 12
click at [470, 155] on input "radio" at bounding box center [467, 151] width 7 height 7
radio input "true"
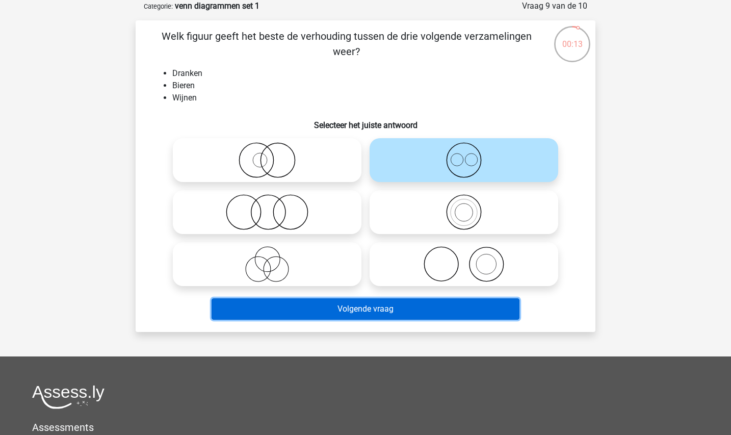
click at [392, 306] on button "Volgende vraag" at bounding box center [365, 308] width 308 height 21
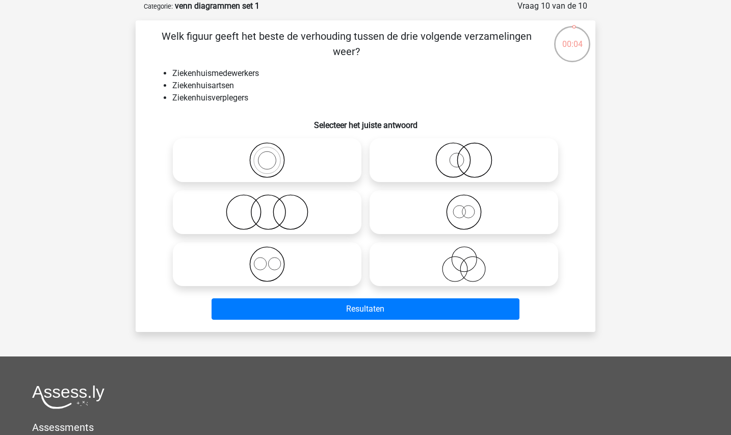
click at [386, 271] on icon at bounding box center [463, 264] width 180 height 36
click at [464, 259] on input "radio" at bounding box center [467, 255] width 7 height 7
radio input "true"
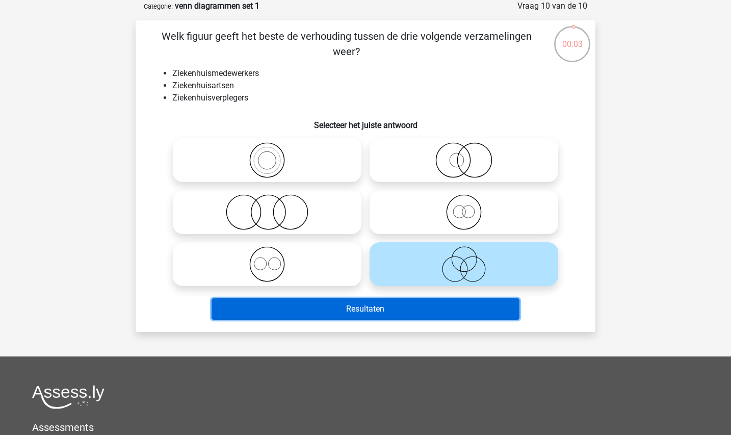
click at [374, 313] on button "Resultaten" at bounding box center [365, 308] width 308 height 21
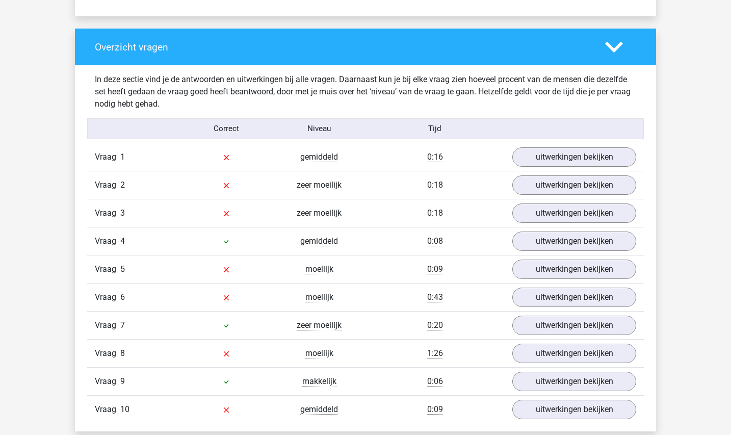
scroll to position [737, 0]
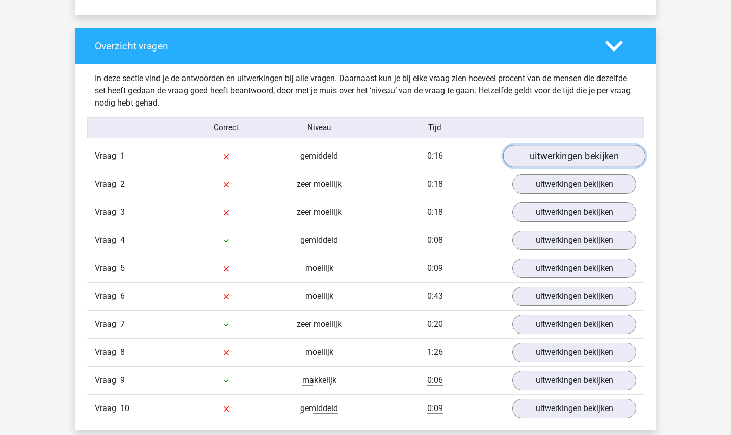
click at [546, 158] on link "uitwerkingen bekijken" at bounding box center [574, 156] width 142 height 22
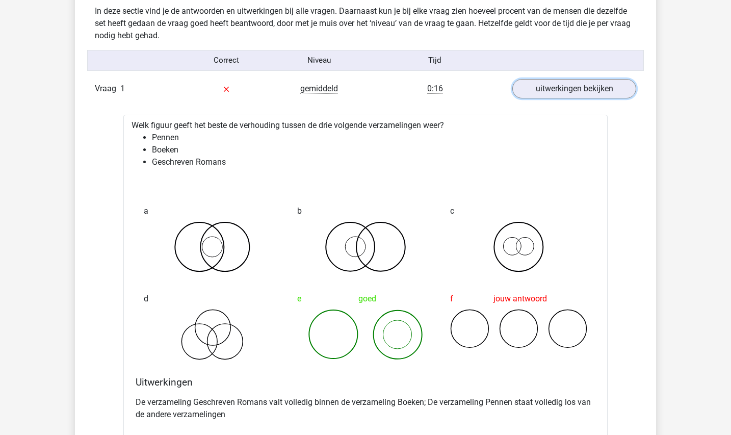
scroll to position [838, 0]
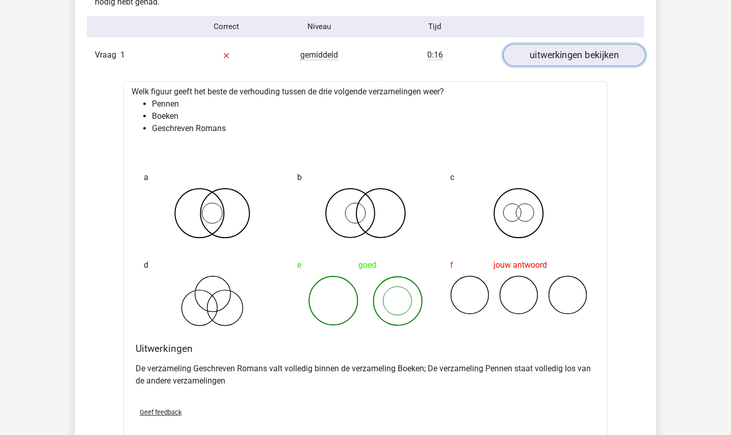
click at [573, 50] on link "uitwerkingen bekijken" at bounding box center [574, 55] width 142 height 22
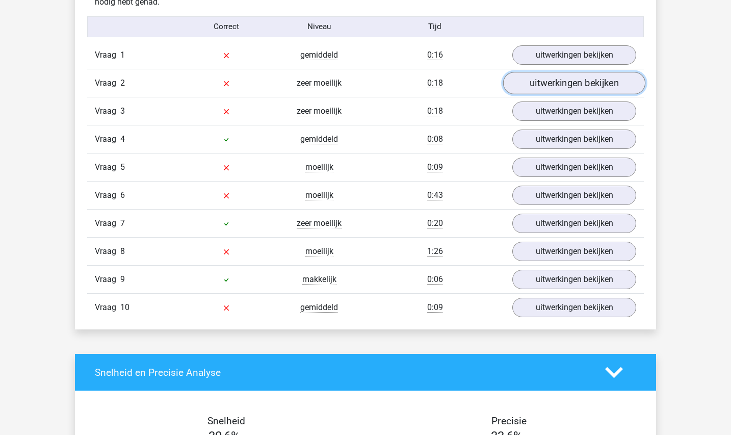
click at [579, 77] on link "uitwerkingen bekijken" at bounding box center [574, 83] width 142 height 22
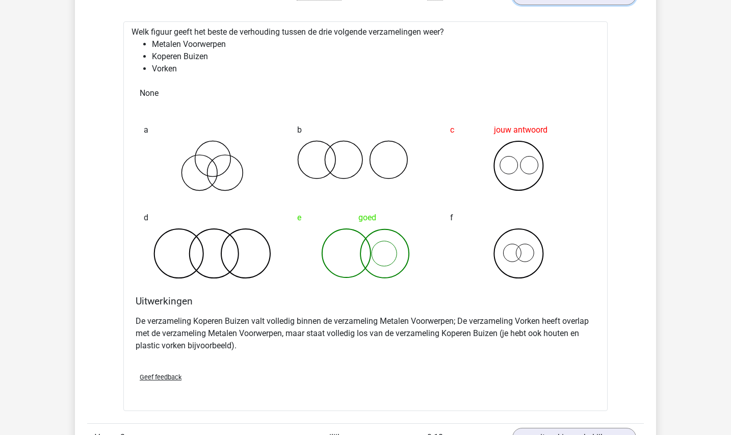
scroll to position [926, 0]
click at [496, 218] on div "f" at bounding box center [518, 243] width 153 height 88
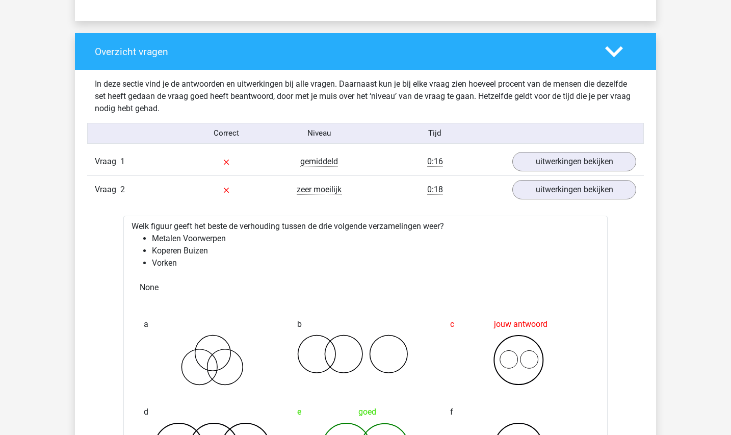
scroll to position [732, 0]
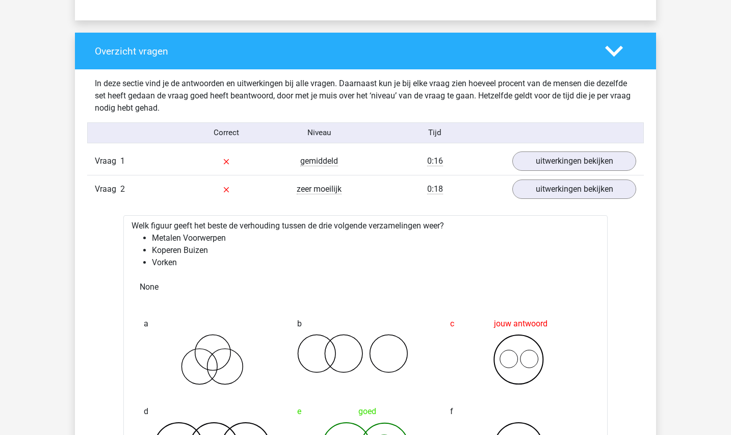
click at [588, 201] on div "Vraag 2 zeer moeilijk 0:18 uitwerkingen bekijken" at bounding box center [365, 189] width 556 height 28
click at [576, 197] on link "uitwerkingen bekijken" at bounding box center [574, 189] width 142 height 22
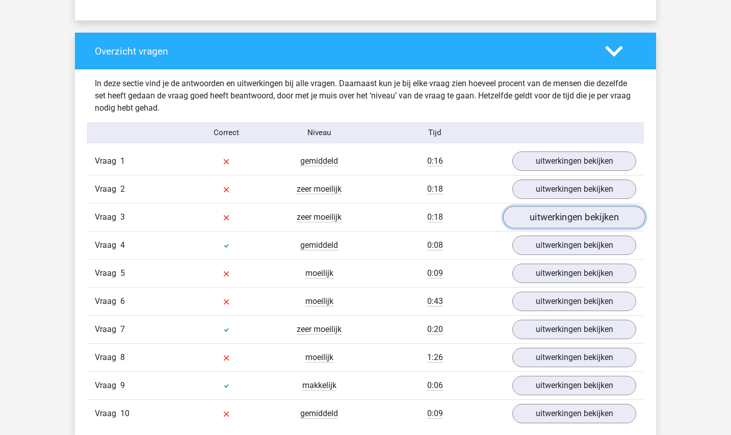
click at [548, 219] on link "uitwerkingen bekijken" at bounding box center [574, 217] width 142 height 22
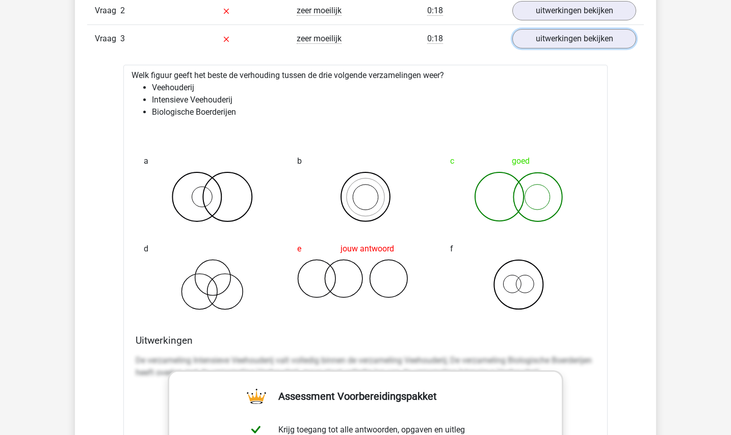
scroll to position [908, 0]
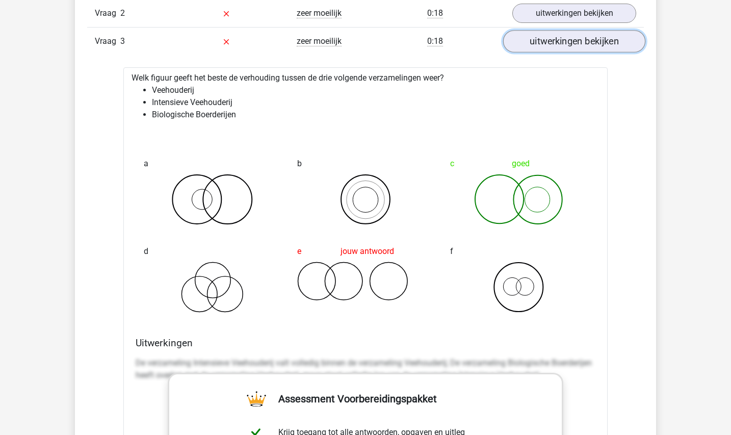
click at [601, 46] on link "uitwerkingen bekijken" at bounding box center [574, 41] width 142 height 22
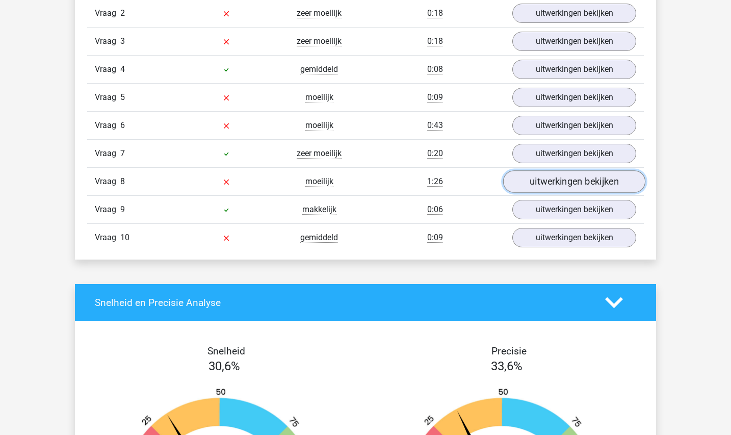
click at [577, 182] on link "uitwerkingen bekijken" at bounding box center [574, 181] width 142 height 22
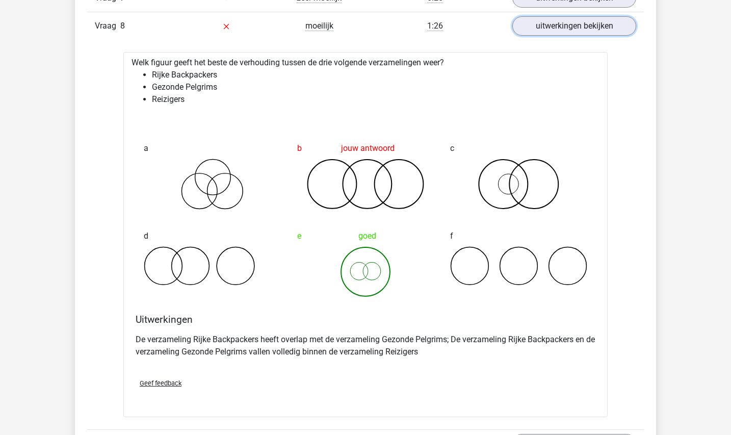
scroll to position [1000, 0]
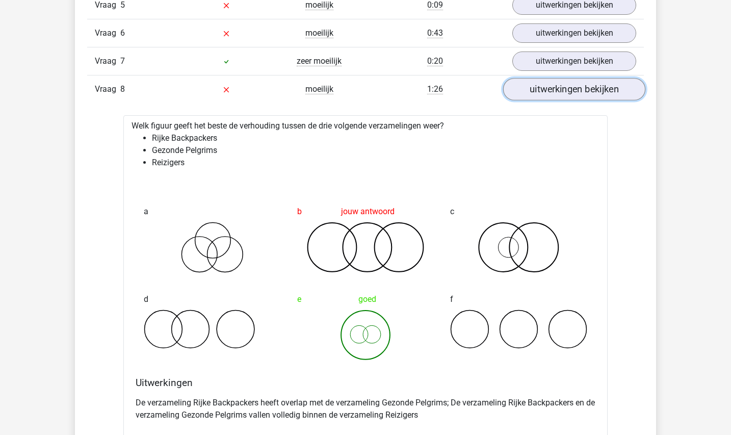
click at [596, 94] on link "uitwerkingen bekijken" at bounding box center [574, 89] width 142 height 22
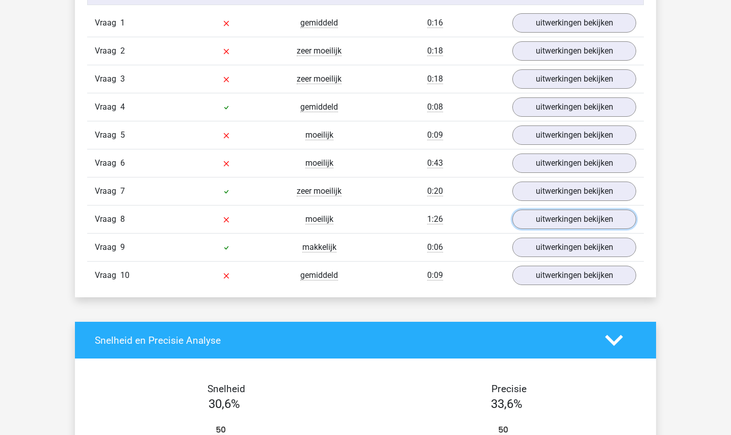
scroll to position [515, 0]
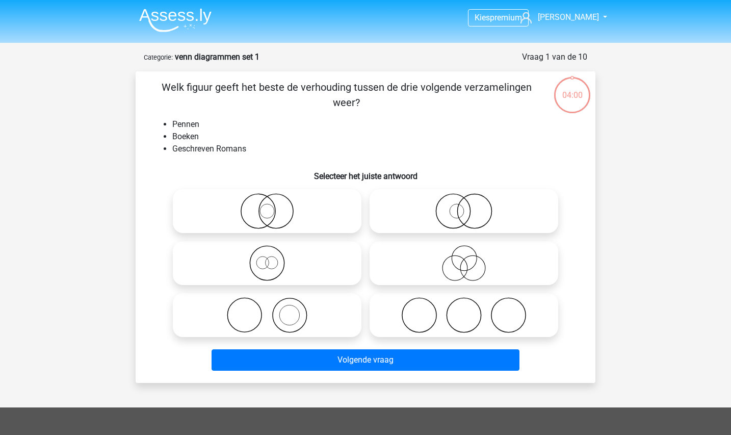
scroll to position [51, 0]
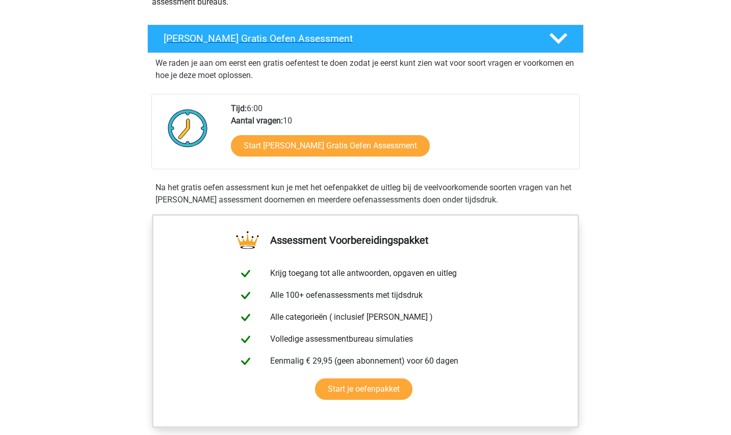
scroll to position [156, 0]
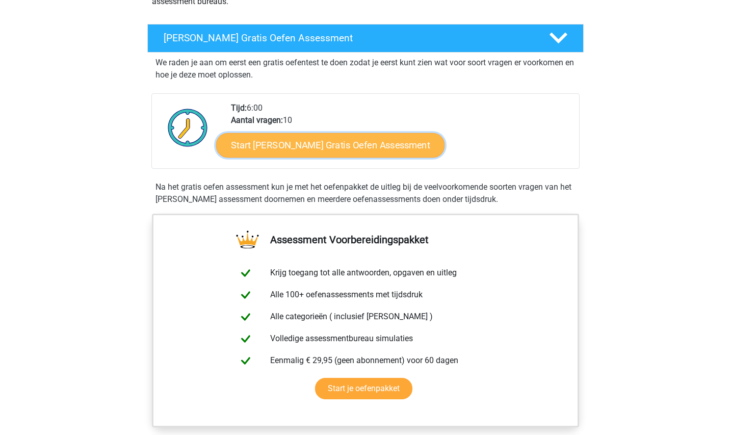
click at [281, 144] on link "Start [PERSON_NAME] Gratis Oefen Assessment" at bounding box center [330, 145] width 229 height 24
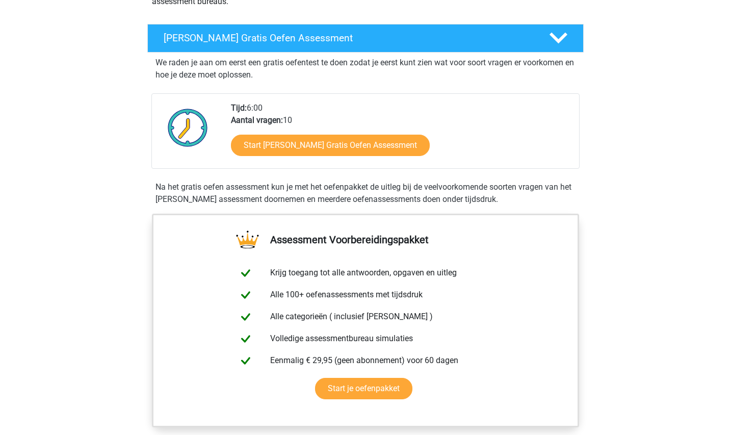
scroll to position [0, 0]
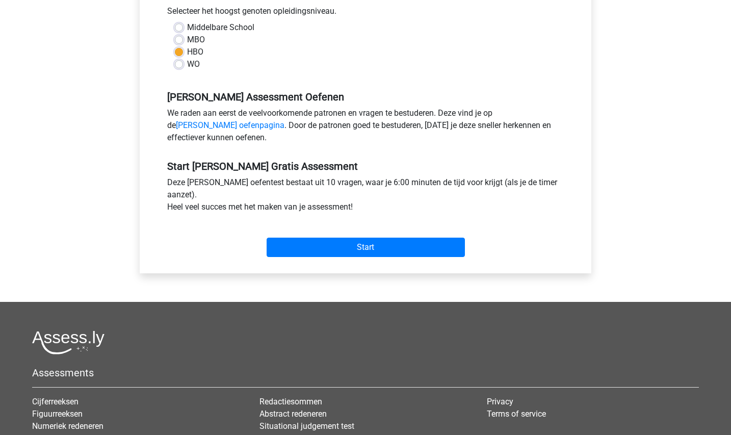
scroll to position [235, 0]
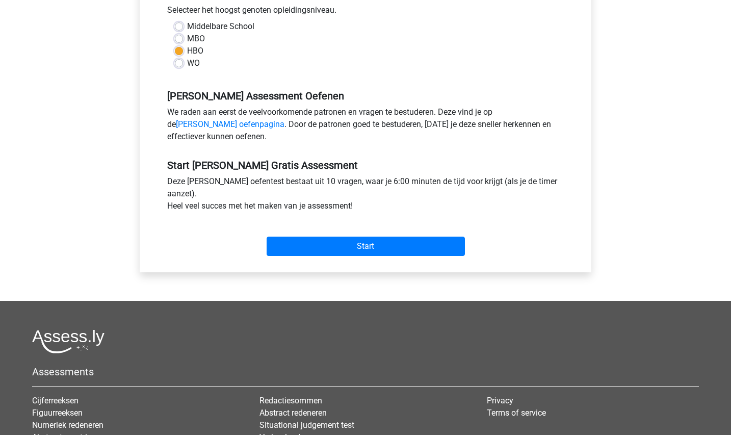
click at [313, 232] on div "Start" at bounding box center [365, 238] width 412 height 36
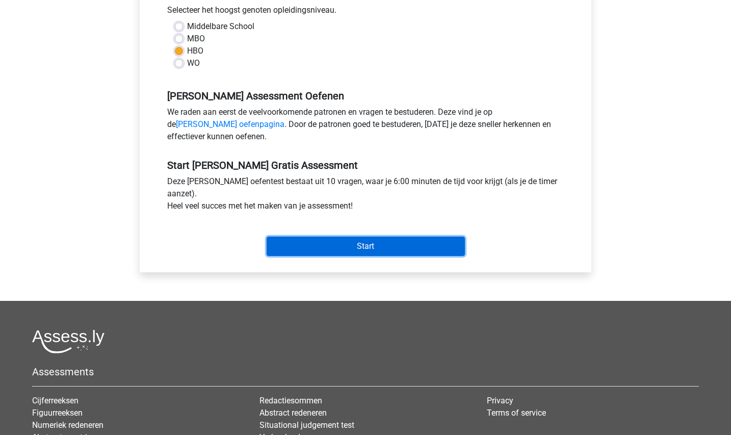
click at [318, 242] on input "Start" at bounding box center [365, 245] width 198 height 19
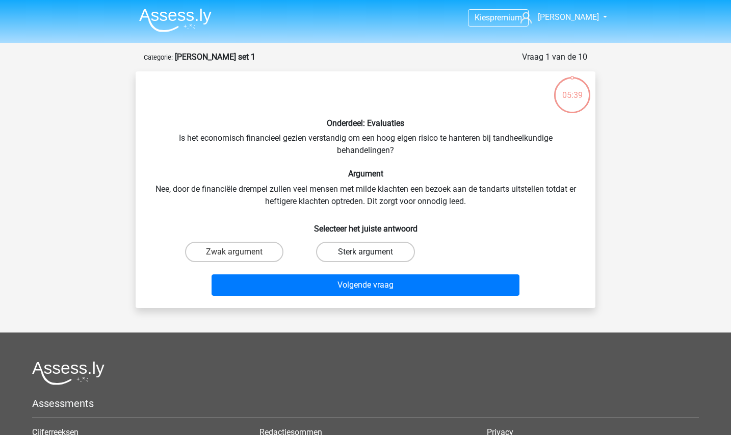
click at [345, 256] on label "Sterk argument" at bounding box center [365, 252] width 98 height 20
click at [365, 256] on input "Sterk argument" at bounding box center [368, 255] width 7 height 7
radio input "true"
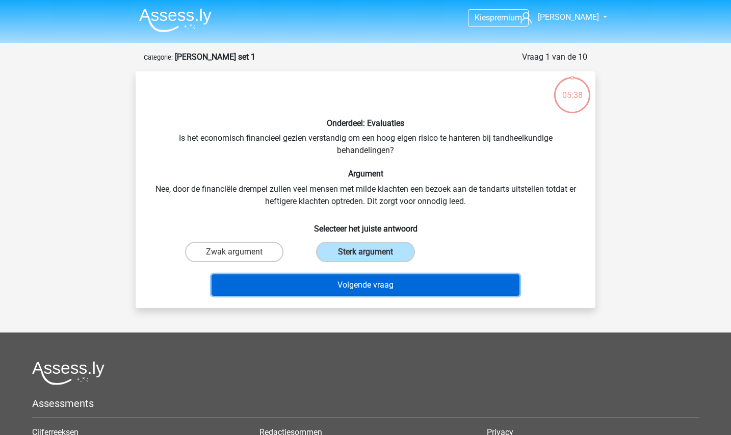
click at [345, 276] on button "Volgende vraag" at bounding box center [365, 284] width 308 height 21
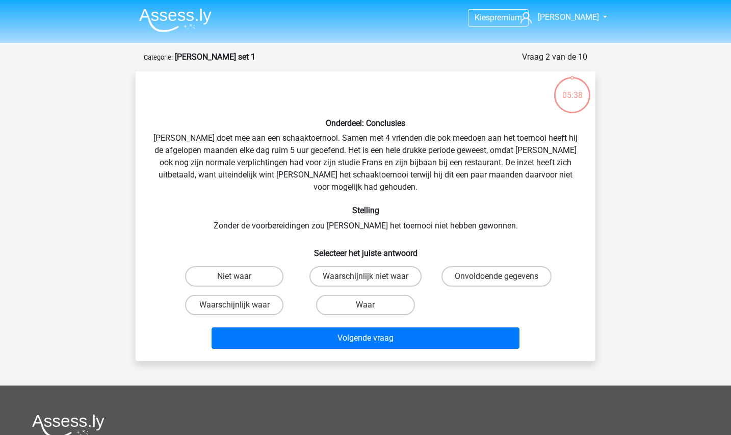
scroll to position [51, 0]
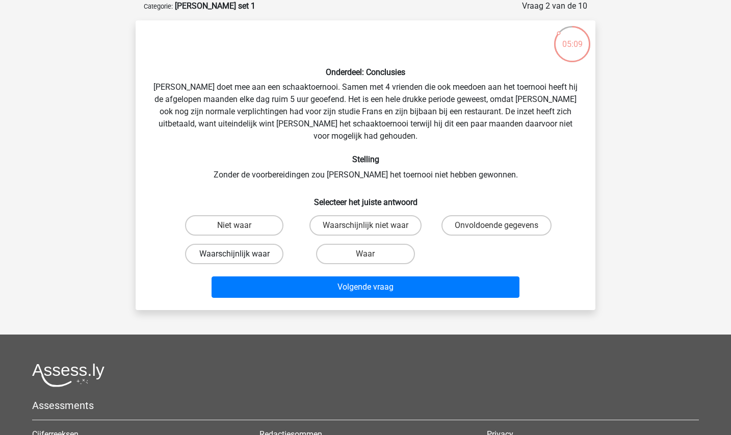
click at [259, 244] on label "Waarschijnlijk waar" at bounding box center [234, 254] width 98 height 20
click at [241, 254] on input "Waarschijnlijk waar" at bounding box center [237, 257] width 7 height 7
radio input "true"
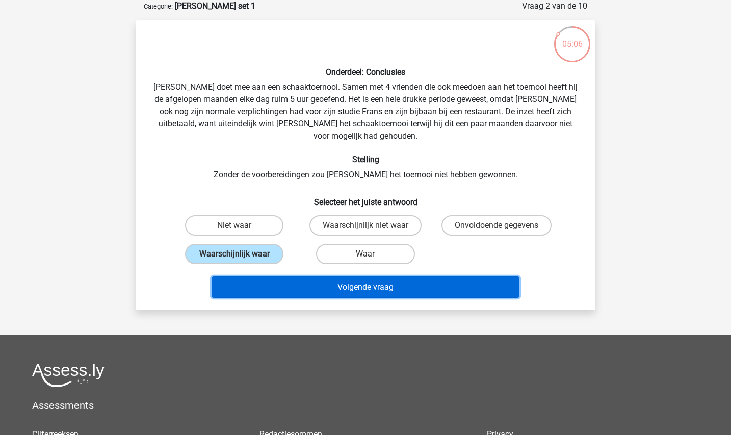
click at [335, 276] on button "Volgende vraag" at bounding box center [365, 286] width 308 height 21
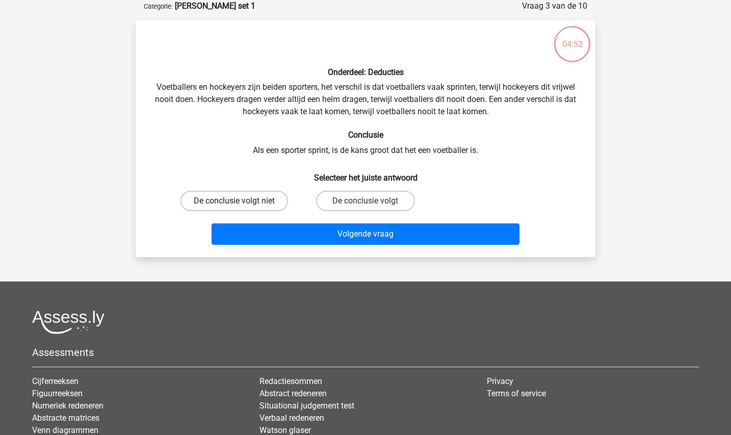
click at [275, 202] on label "De conclusie volgt niet" at bounding box center [234, 201] width 108 height 20
click at [241, 202] on input "De conclusie volgt niet" at bounding box center [237, 204] width 7 height 7
radio input "true"
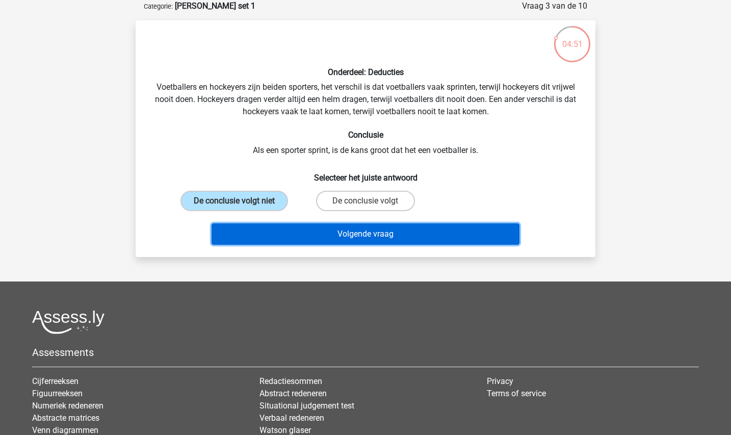
click at [314, 229] on button "Volgende vraag" at bounding box center [365, 233] width 308 height 21
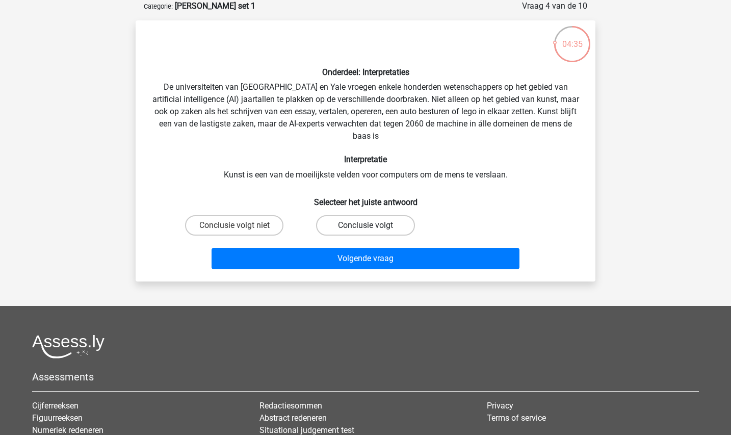
click at [354, 224] on label "Conclusie volgt" at bounding box center [365, 225] width 98 height 20
click at [365, 225] on input "Conclusie volgt" at bounding box center [368, 228] width 7 height 7
radio input "true"
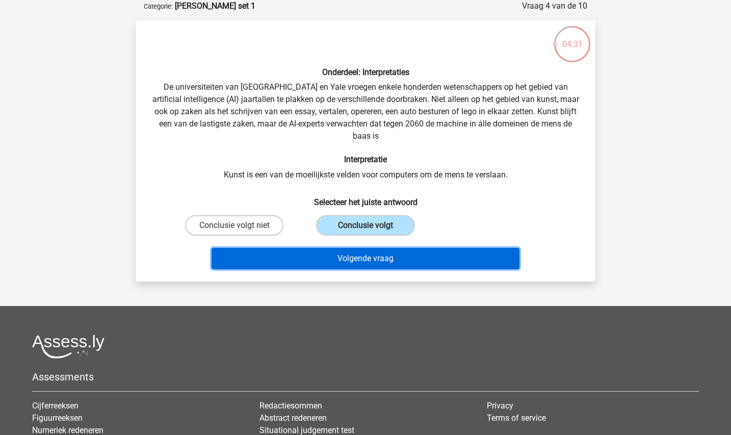
click at [347, 256] on button "Volgende vraag" at bounding box center [365, 258] width 308 height 21
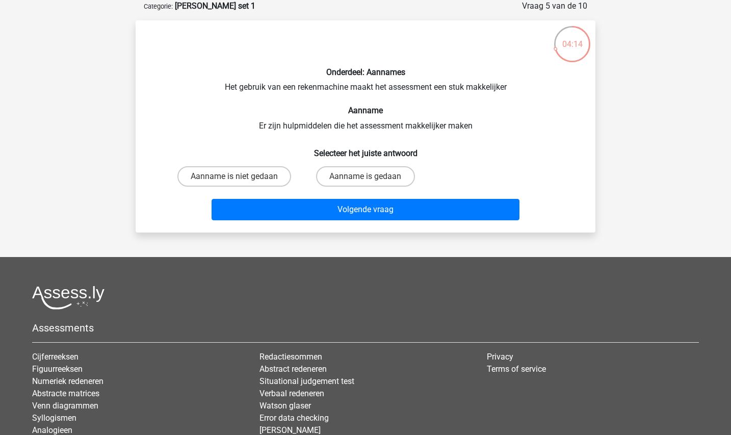
click at [287, 186] on div "Aanname is niet gedaan" at bounding box center [234, 176] width 131 height 29
click at [276, 184] on label "Aanname is niet gedaan" at bounding box center [234, 176] width 114 height 20
click at [241, 183] on input "Aanname is niet gedaan" at bounding box center [237, 179] width 7 height 7
radio input "true"
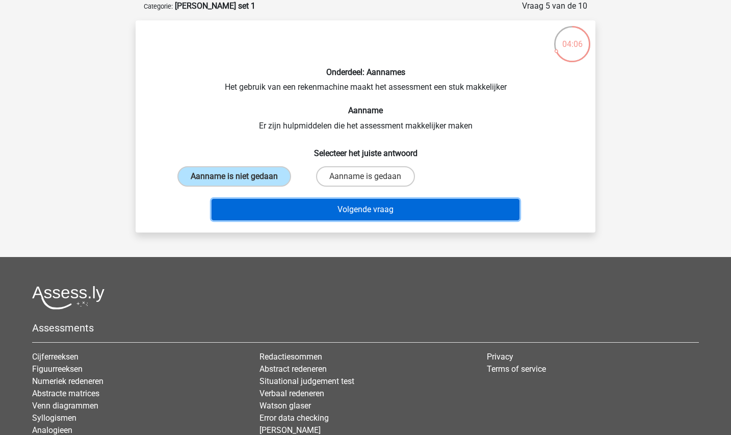
click at [295, 205] on button "Volgende vraag" at bounding box center [365, 209] width 308 height 21
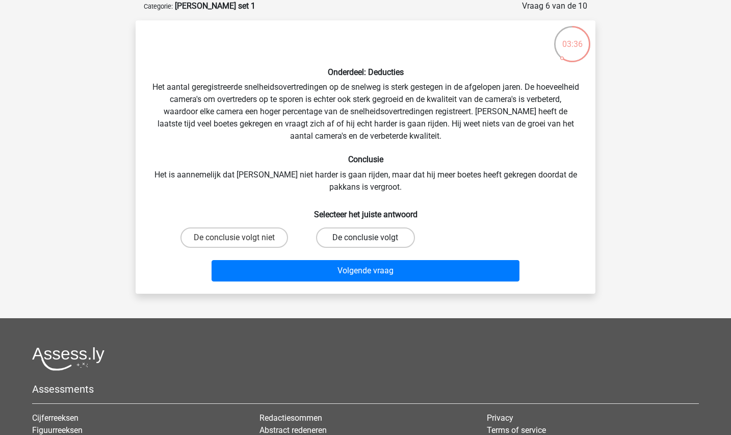
click at [350, 247] on label "De conclusie volgt" at bounding box center [365, 237] width 98 height 20
click at [365, 244] on input "De conclusie volgt" at bounding box center [368, 240] width 7 height 7
radio input "true"
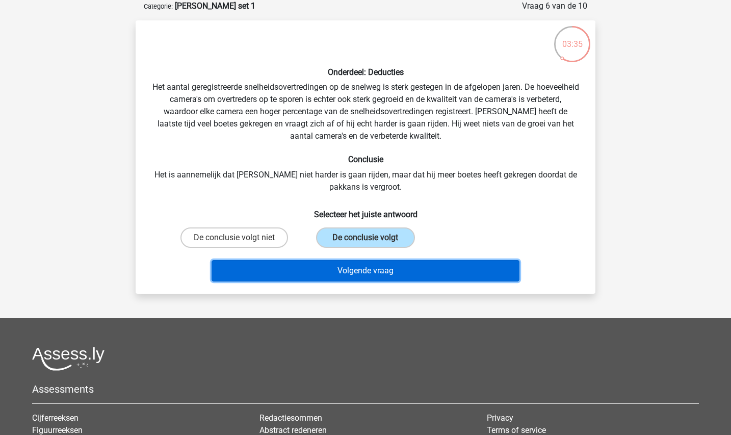
click at [349, 263] on button "Volgende vraag" at bounding box center [365, 270] width 308 height 21
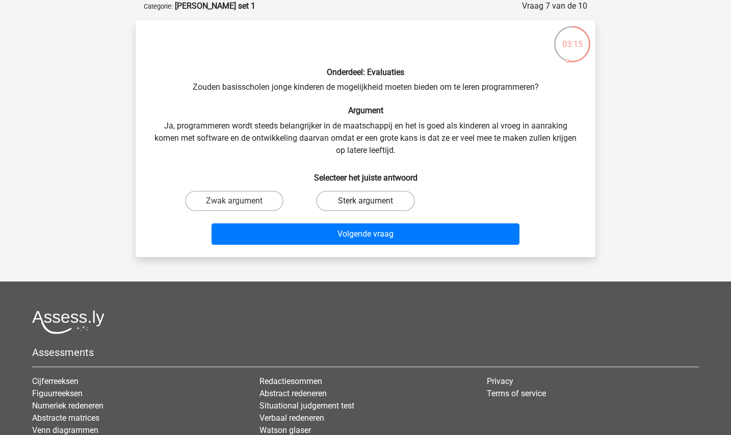
click at [366, 200] on label "Sterk argument" at bounding box center [365, 201] width 98 height 20
click at [366, 201] on input "Sterk argument" at bounding box center [368, 204] width 7 height 7
radio input "true"
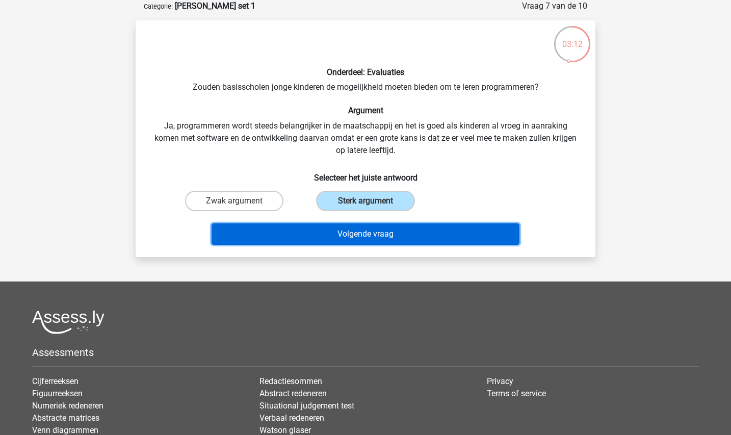
click at [393, 242] on button "Volgende vraag" at bounding box center [365, 233] width 308 height 21
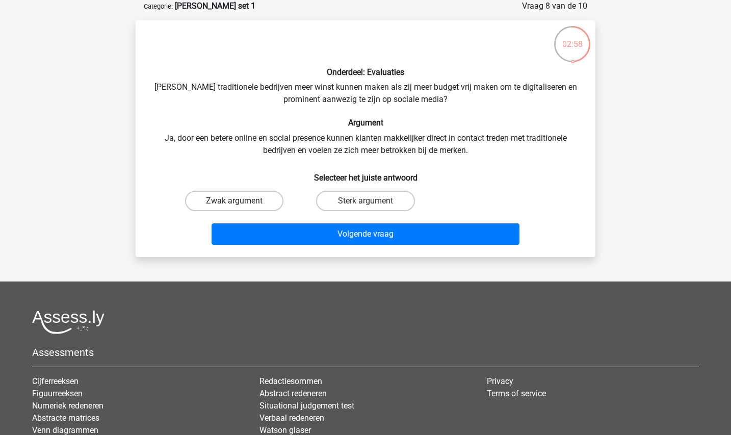
click at [264, 199] on label "Zwak argument" at bounding box center [234, 201] width 98 height 20
click at [241, 201] on input "Zwak argument" at bounding box center [237, 204] width 7 height 7
radio input "true"
click at [347, 221] on div "Volgende vraag" at bounding box center [365, 232] width 427 height 34
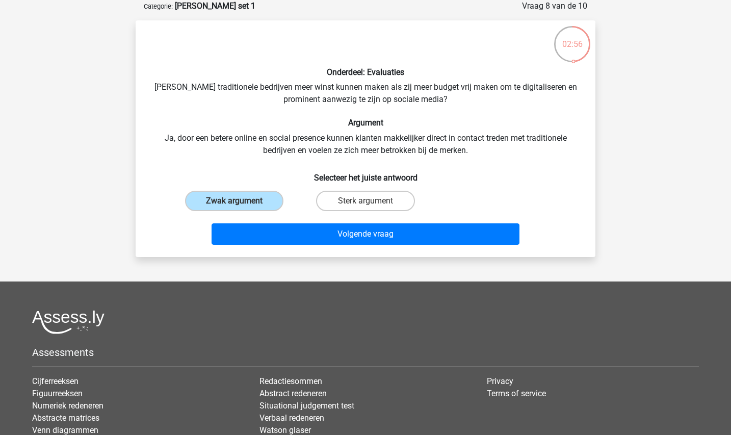
click at [347, 221] on div "Volgende vraag" at bounding box center [365, 232] width 427 height 34
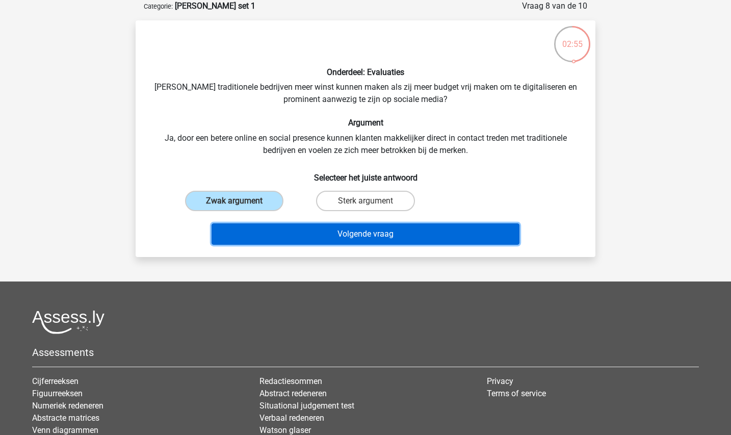
click at [350, 230] on button "Volgende vraag" at bounding box center [365, 233] width 308 height 21
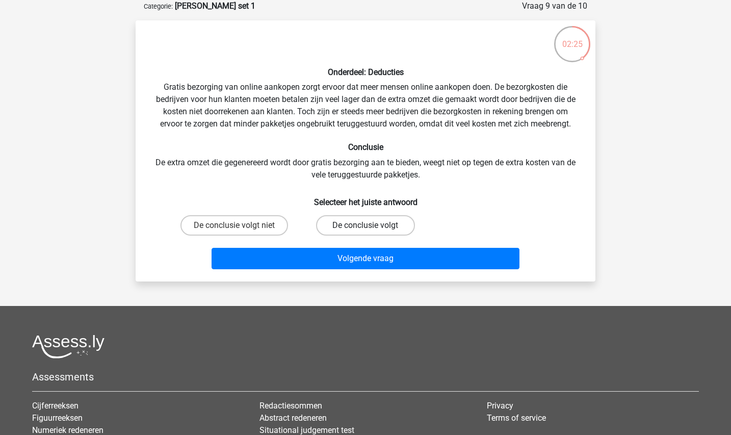
click at [327, 229] on label "De conclusie volgt" at bounding box center [365, 225] width 98 height 20
click at [365, 229] on input "De conclusie volgt" at bounding box center [368, 228] width 7 height 7
radio input "true"
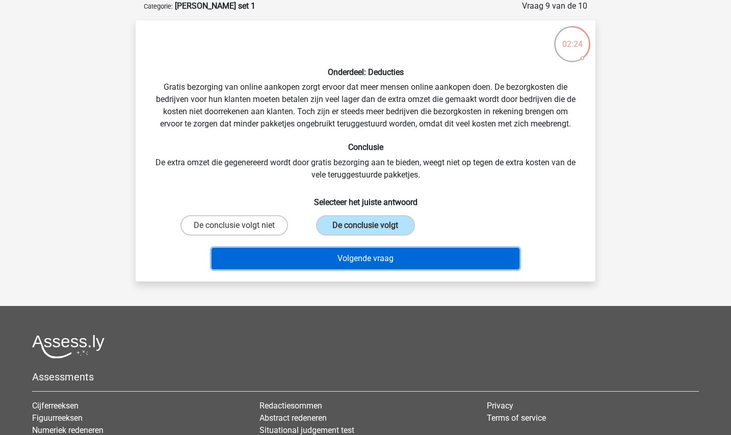
click at [334, 253] on button "Volgende vraag" at bounding box center [365, 258] width 308 height 21
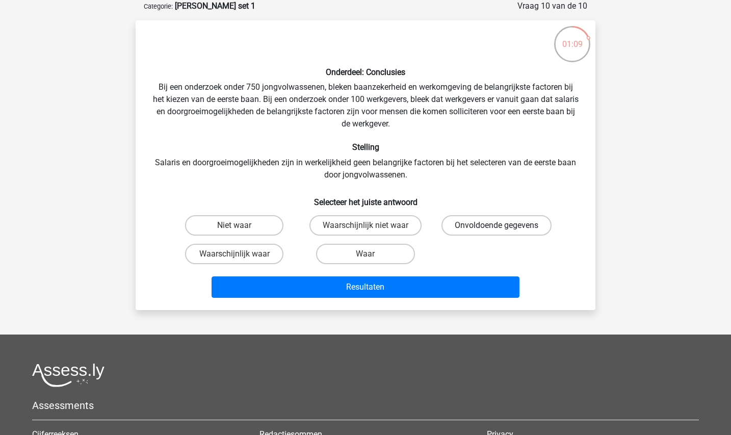
click at [462, 226] on label "Onvoldoende gegevens" at bounding box center [496, 225] width 110 height 20
click at [496, 226] on input "Onvoldoende gegevens" at bounding box center [499, 228] width 7 height 7
radio input "true"
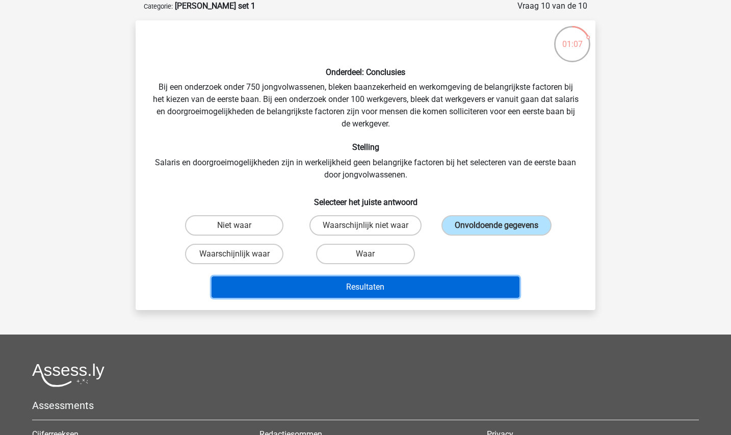
click at [396, 287] on button "Resultaten" at bounding box center [365, 286] width 308 height 21
